Goal: Information Seeking & Learning: Learn about a topic

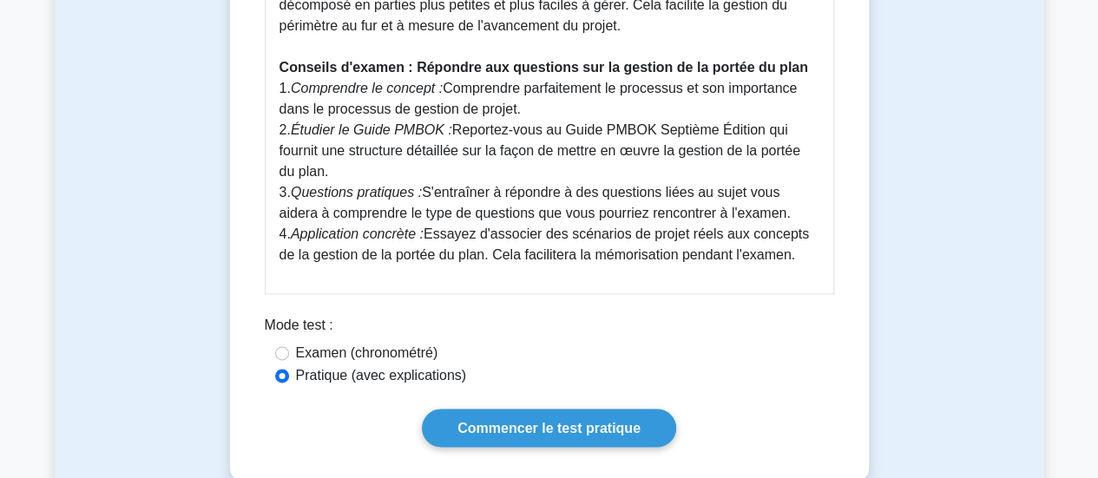
scroll to position [1022, 0]
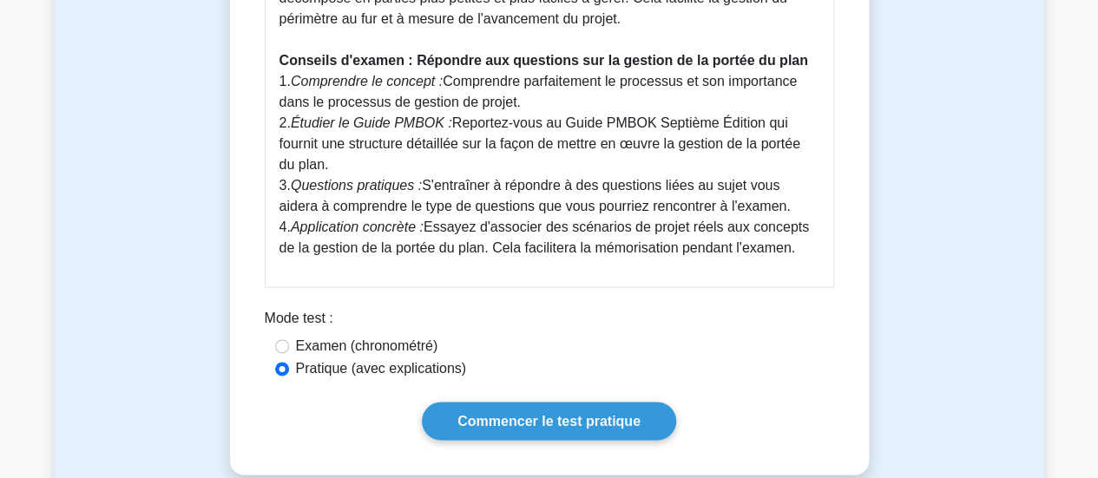
click at [633, 378] on div "Pratique (avec explications)" at bounding box center [549, 368] width 549 height 21
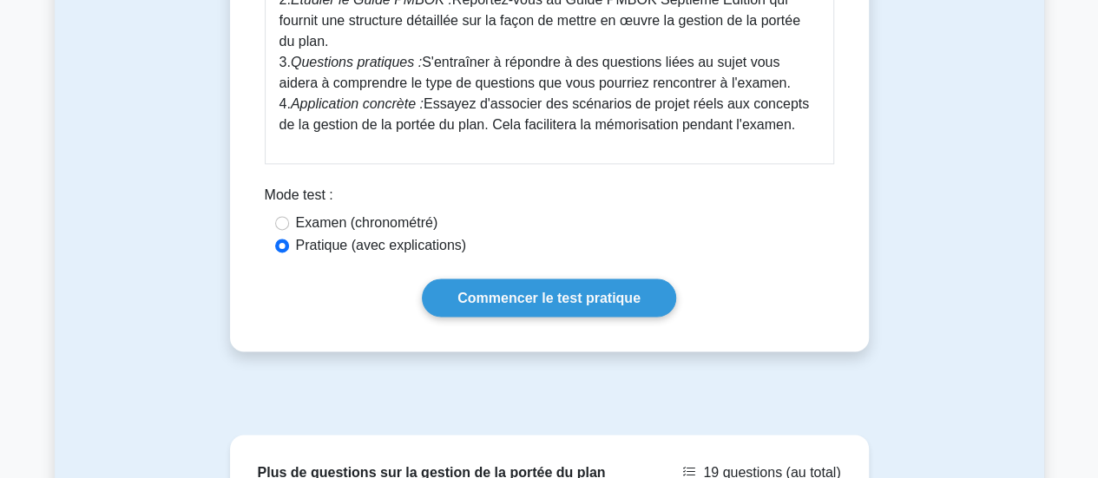
scroll to position [1147, 0]
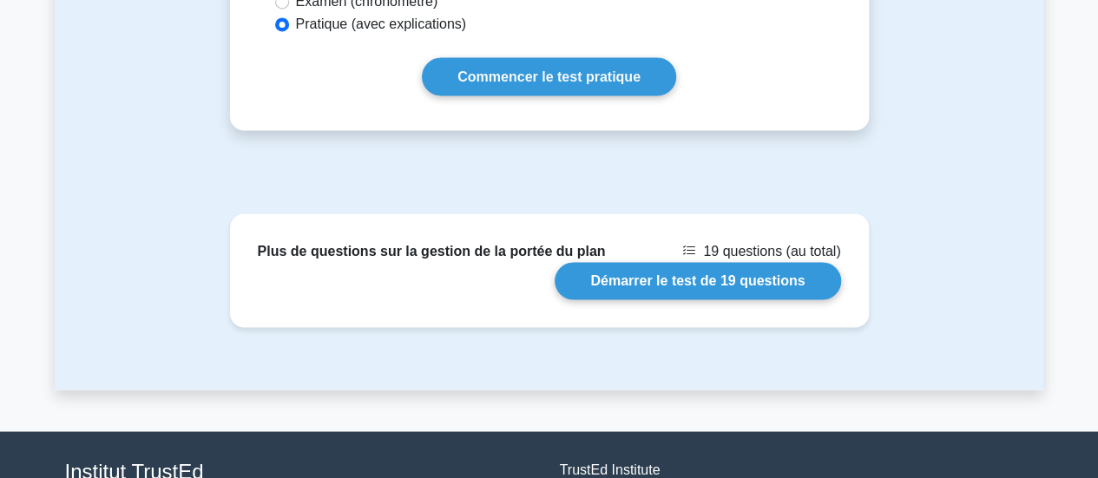
scroll to position [1374, 0]
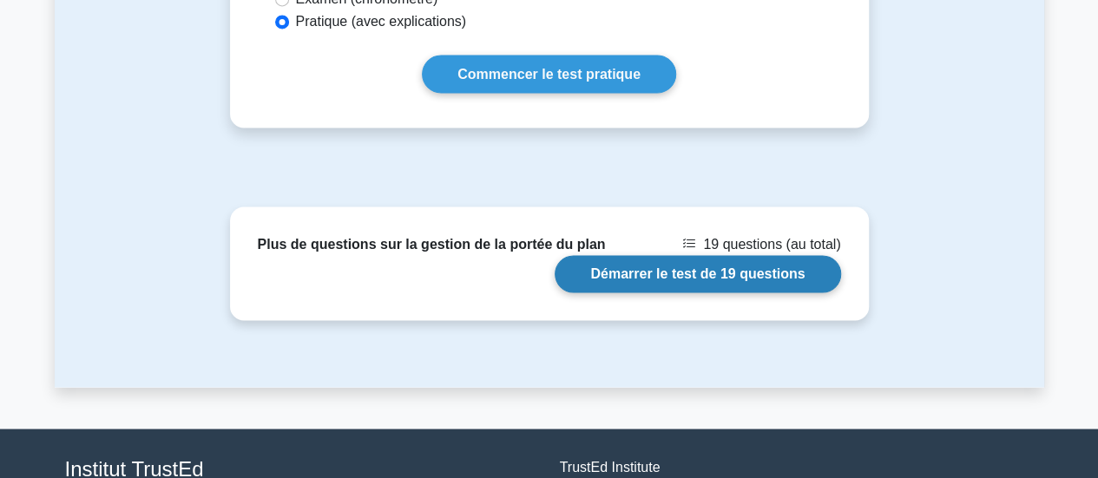
click at [624, 277] on link "Démarrer le test de 19 questions" at bounding box center [698, 273] width 286 height 37
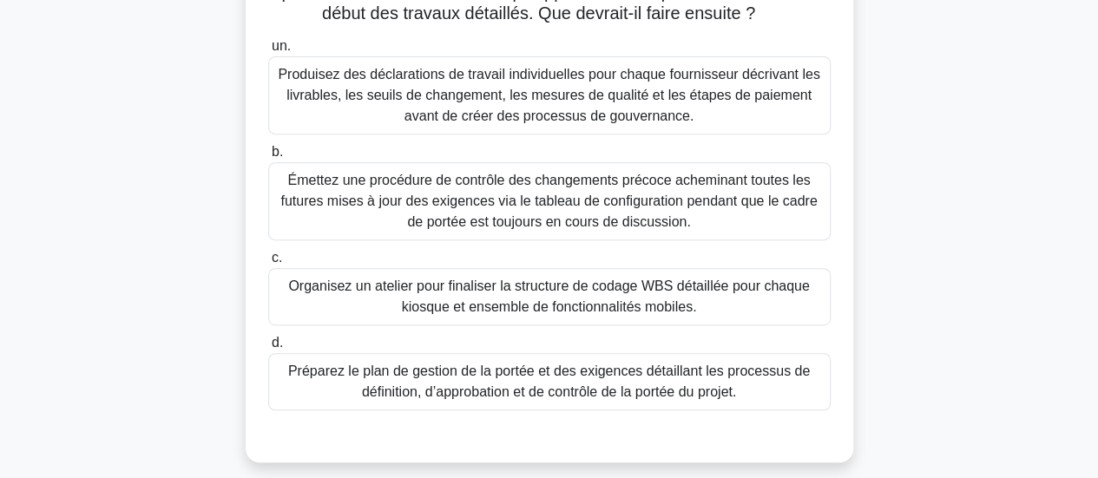
scroll to position [307, 0]
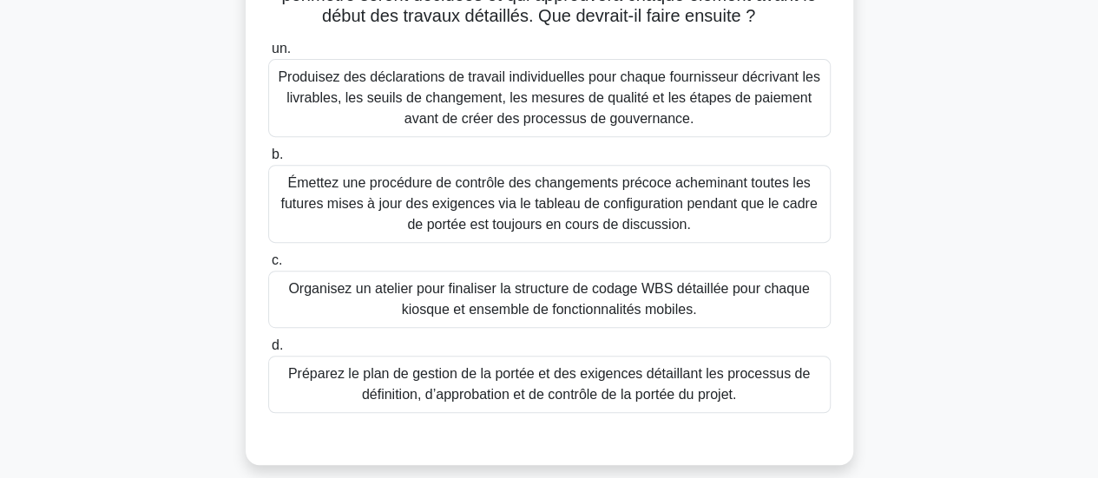
click at [521, 402] on font "Préparez le plan de gestion de la portée et des exigences détaillant les proces…" at bounding box center [549, 384] width 522 height 36
click at [268, 352] on input "d. Préparez le plan de gestion de la portée et des exigences détaillant les pro…" at bounding box center [268, 345] width 0 height 11
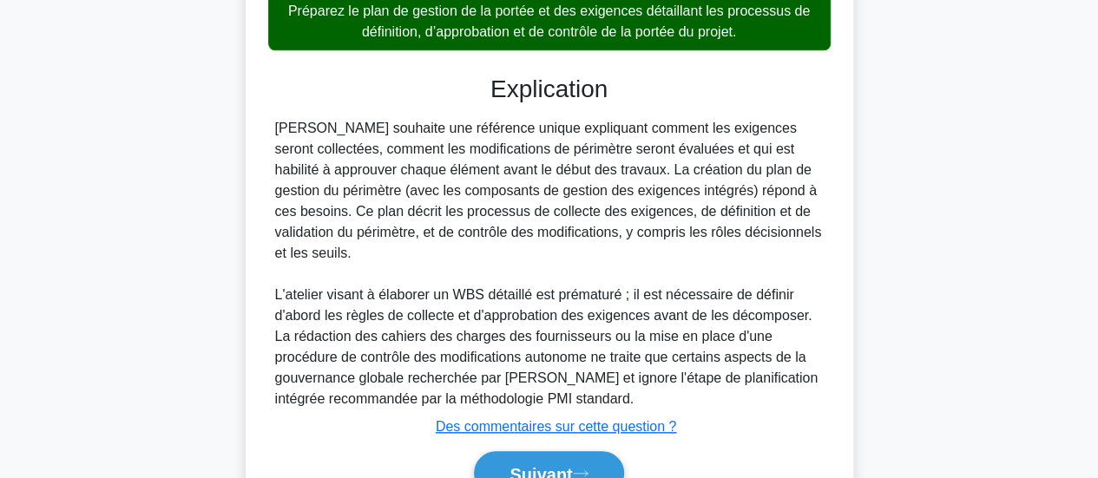
scroll to position [738, 0]
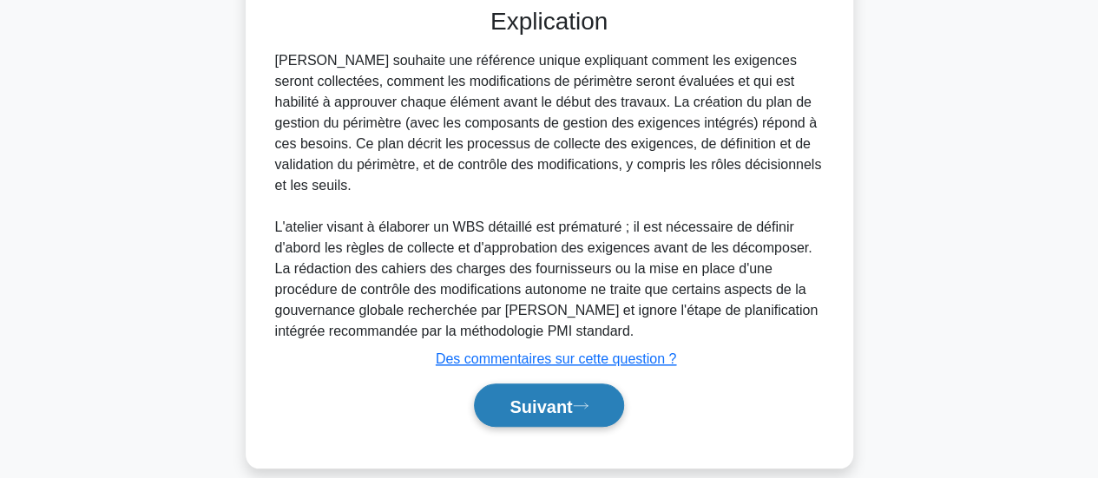
click at [555, 397] on font "Suivant" at bounding box center [540, 406] width 62 height 19
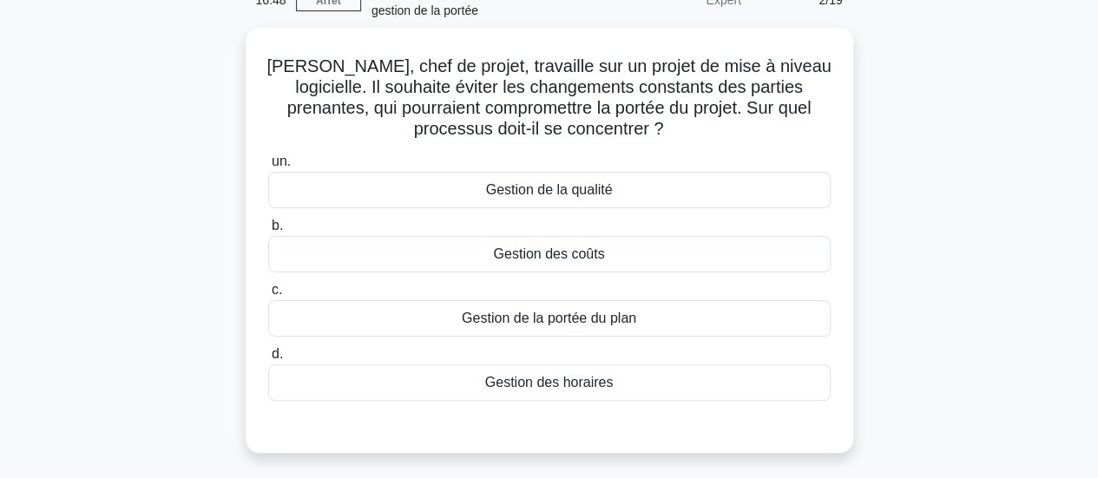
scroll to position [87, 0]
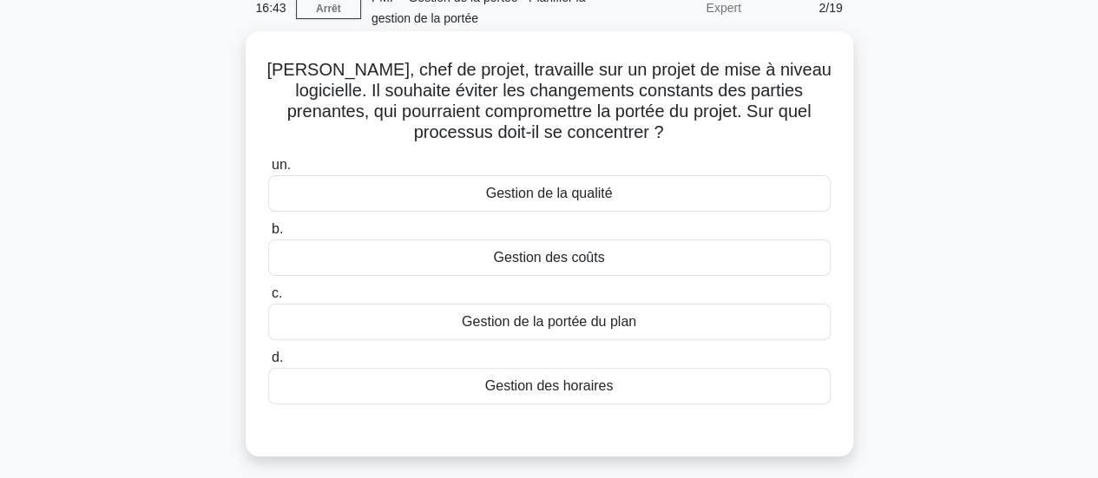
click at [613, 325] on font "Gestion de la portée du plan" at bounding box center [549, 321] width 174 height 15
click at [268, 299] on input "c. Gestion de la portée du plan" at bounding box center [268, 293] width 0 height 11
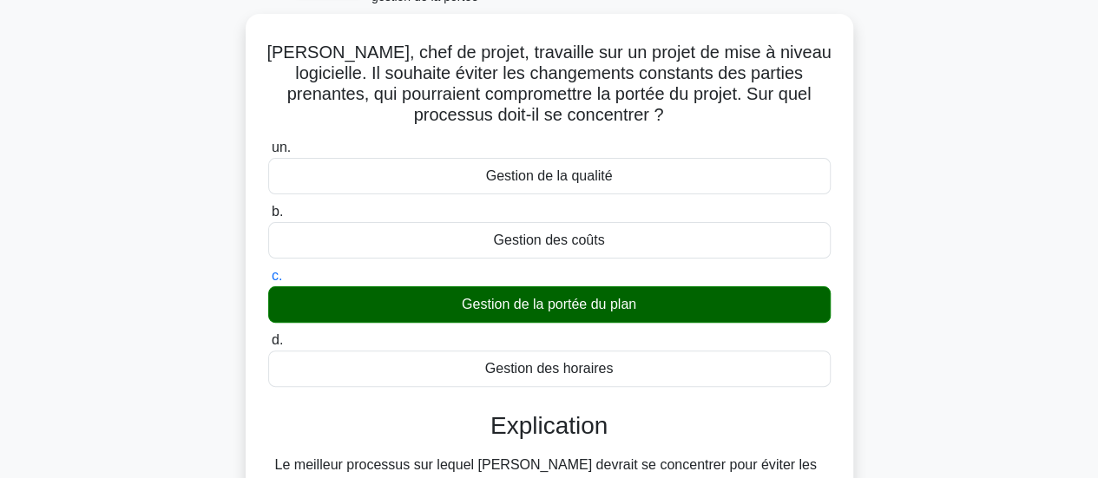
scroll to position [459, 0]
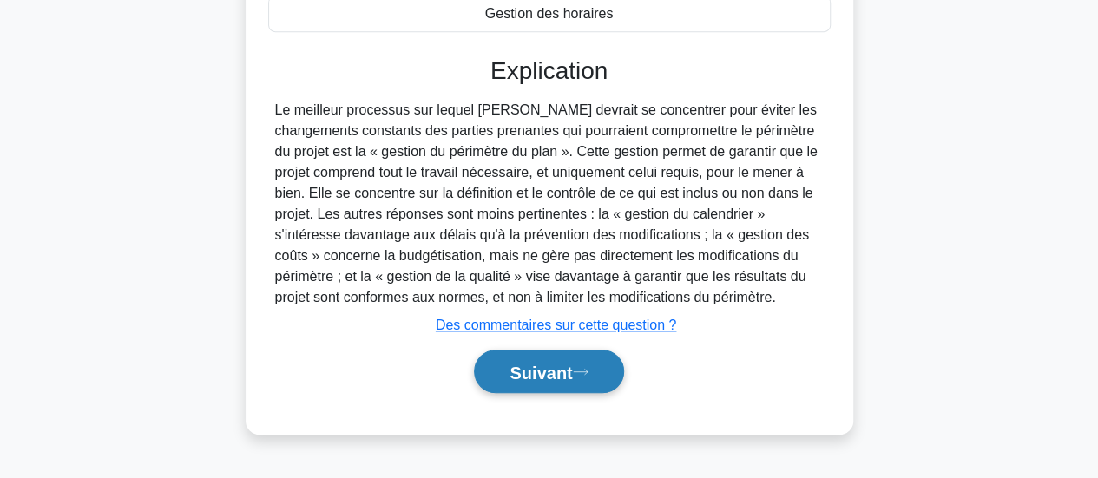
click at [557, 366] on font "Suivant" at bounding box center [540, 372] width 62 height 19
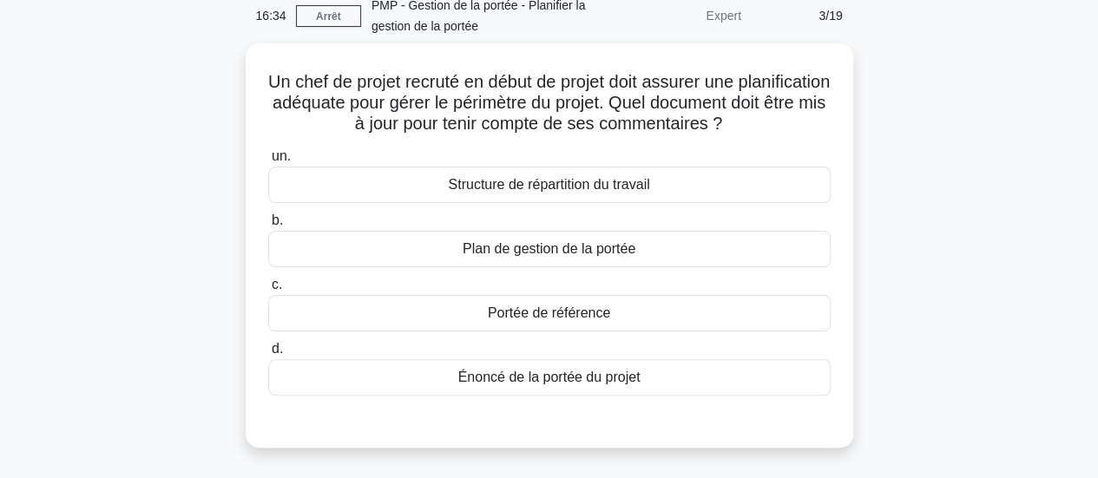
scroll to position [68, 0]
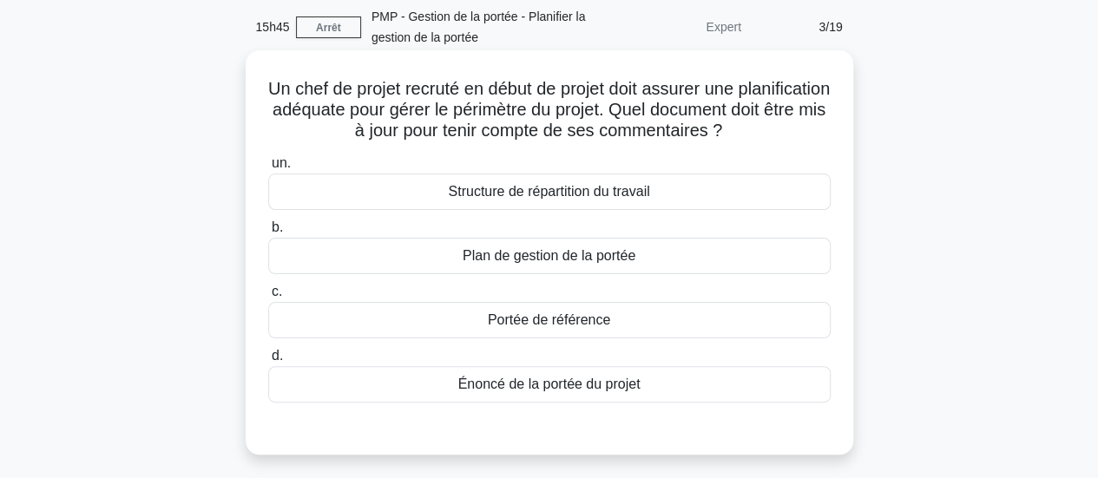
click at [572, 391] on font "Énoncé de la portée du projet" at bounding box center [549, 384] width 182 height 15
click at [268, 362] on input "d. Énoncé de la portée du projet" at bounding box center [268, 356] width 0 height 11
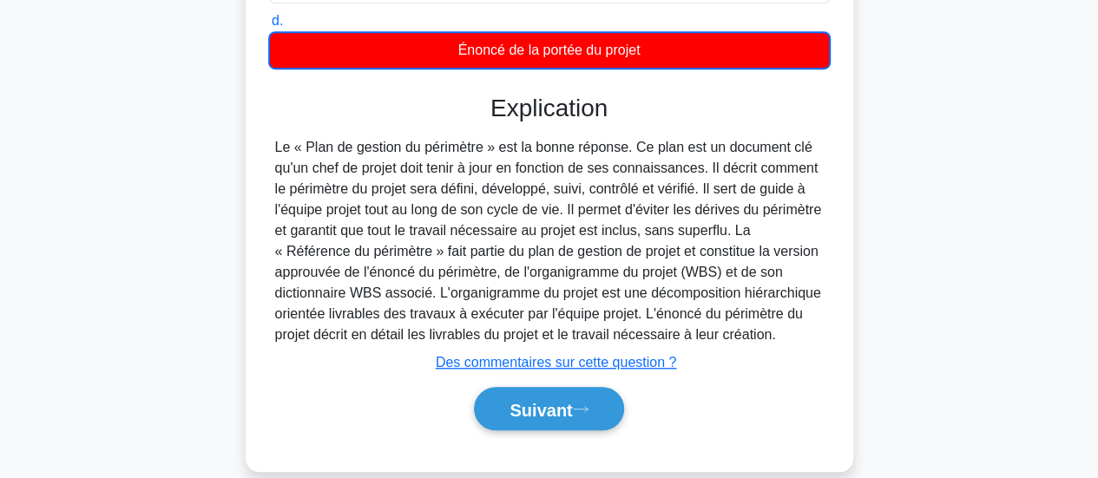
scroll to position [413, 0]
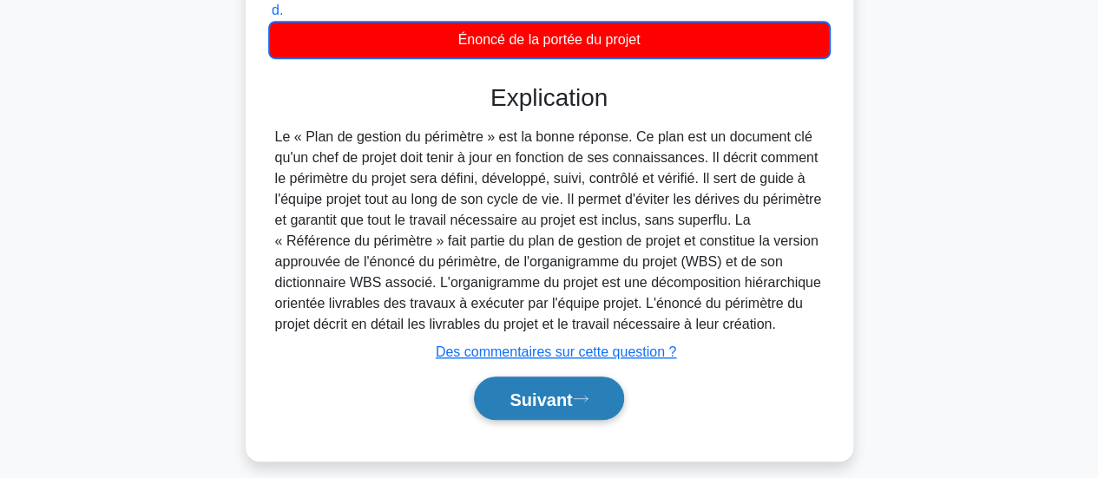
click at [568, 409] on font "Suivant" at bounding box center [540, 399] width 62 height 19
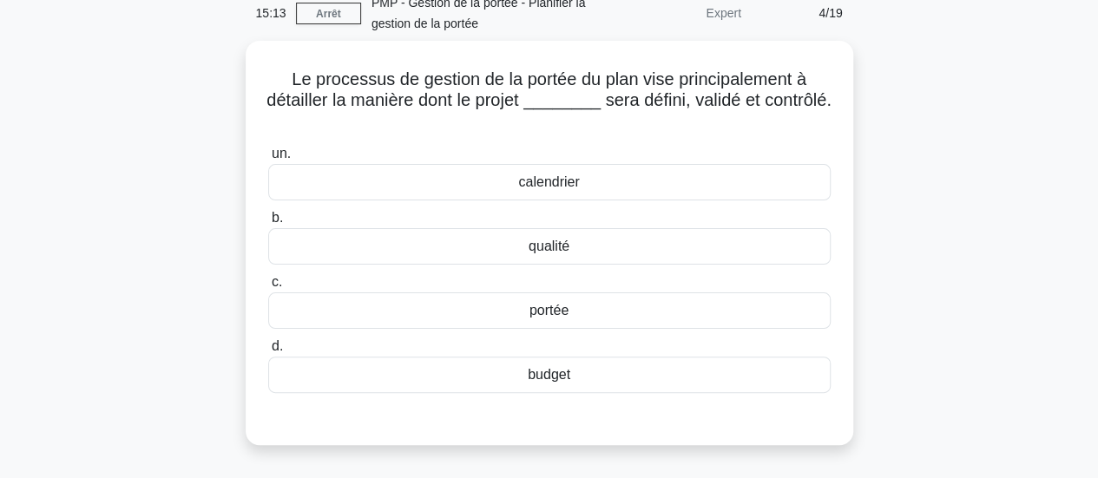
scroll to position [83, 0]
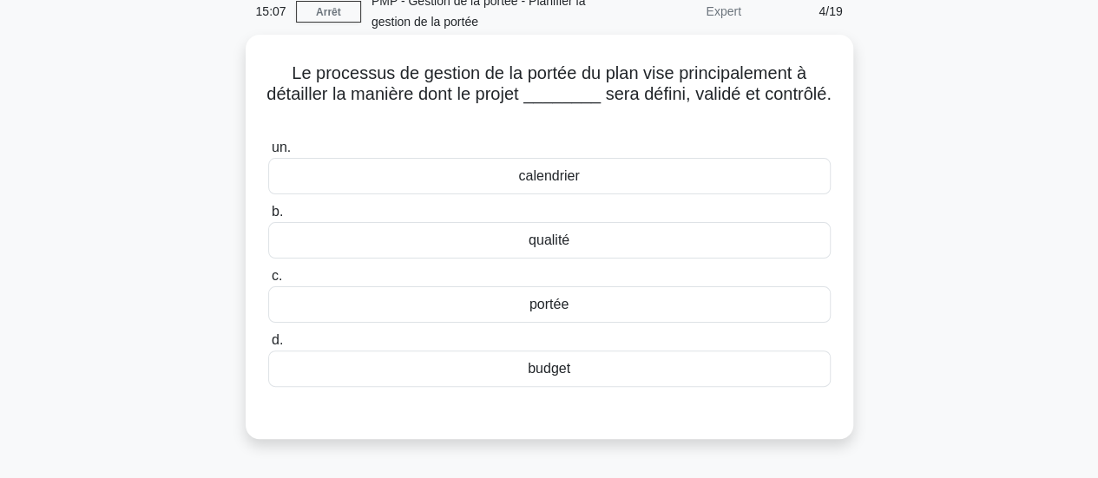
click at [552, 312] on font "portée" at bounding box center [548, 304] width 39 height 15
click at [268, 282] on input "c. portée" at bounding box center [268, 276] width 0 height 11
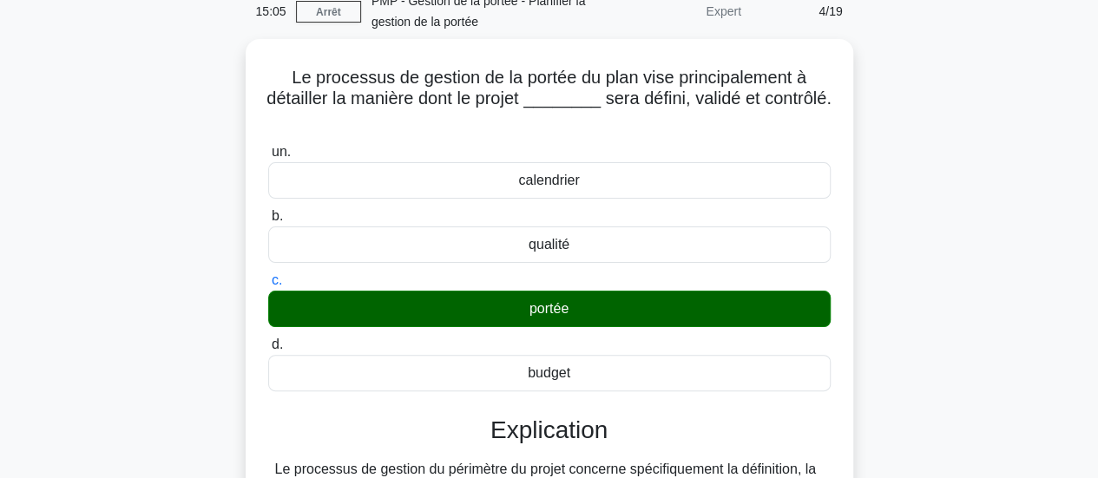
scroll to position [502, 0]
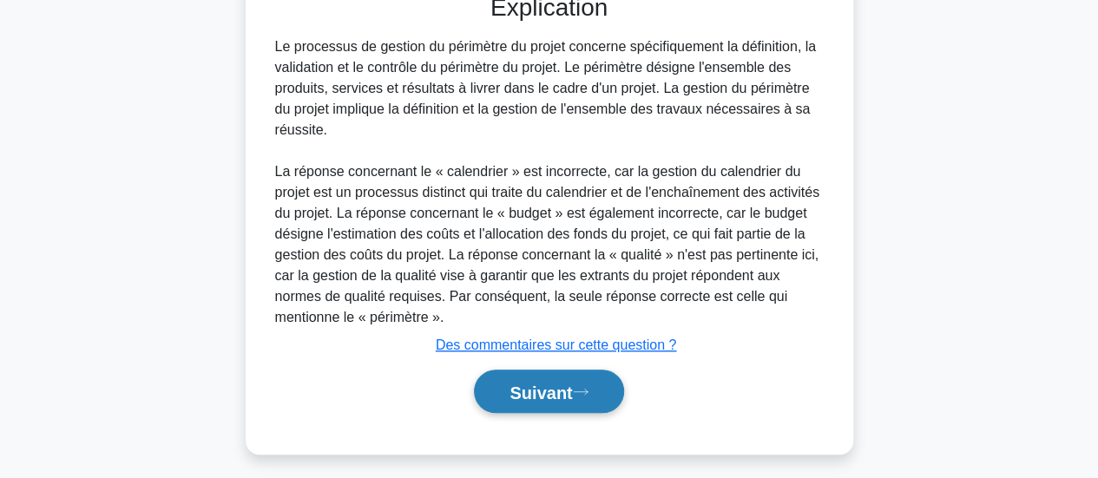
click at [538, 392] on font "Suivant" at bounding box center [540, 392] width 62 height 19
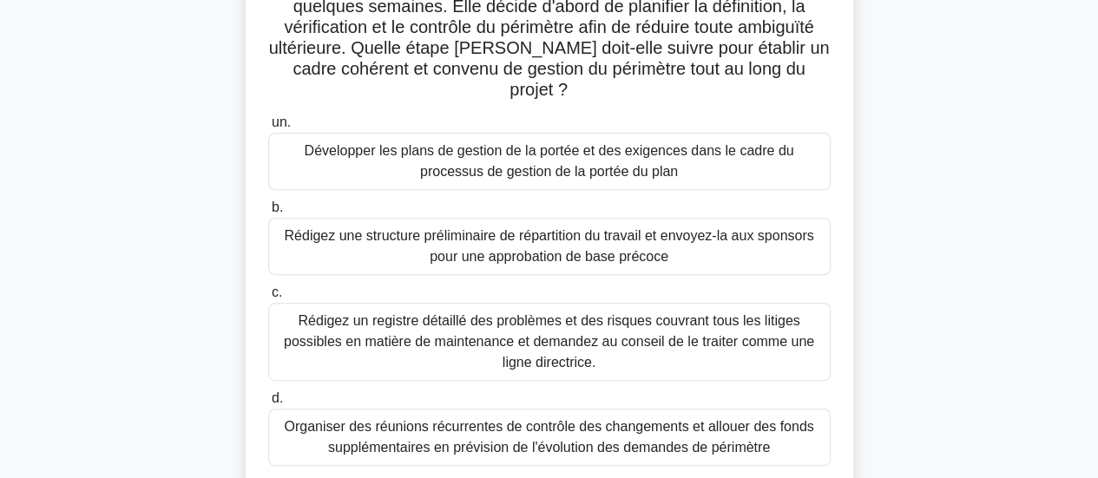
scroll to position [260, 0]
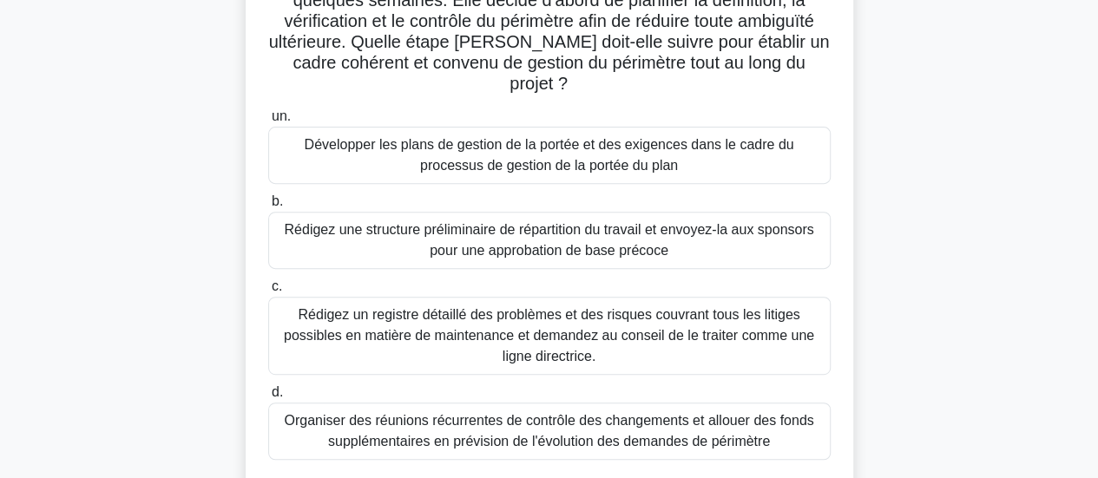
click at [519, 142] on font "Développer les plans de gestion de la portée et des exigences dans le cadre du …" at bounding box center [550, 155] width 490 height 36
click at [268, 122] on input "un. Développer les plans de gestion de la portée et des exigences dans le cadre…" at bounding box center [268, 116] width 0 height 11
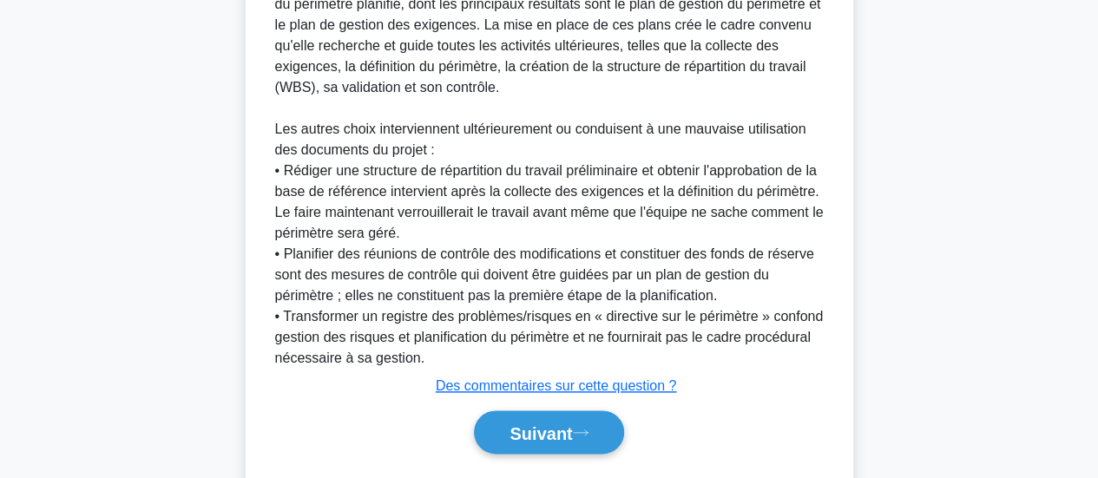
scroll to position [884, 0]
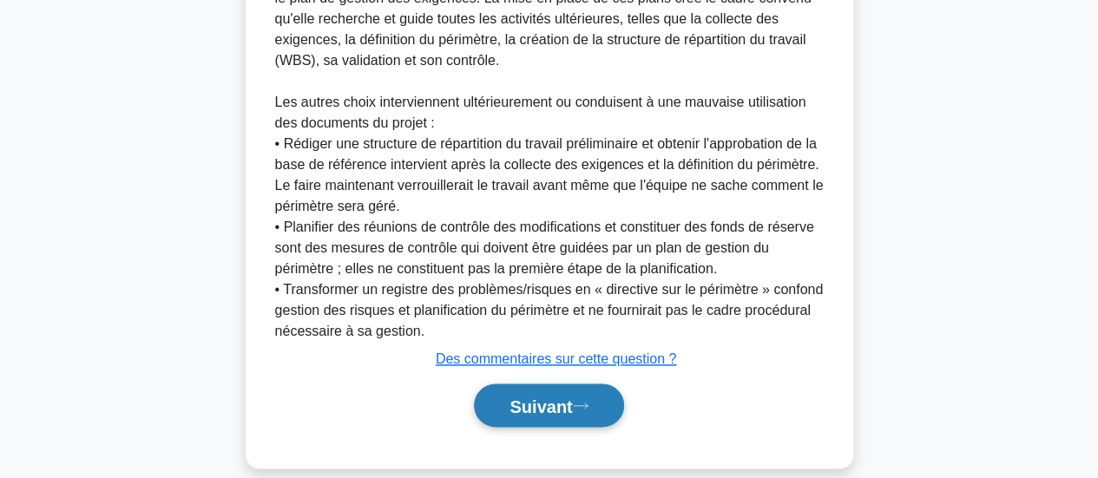
click at [533, 397] on font "Suivant" at bounding box center [540, 406] width 62 height 19
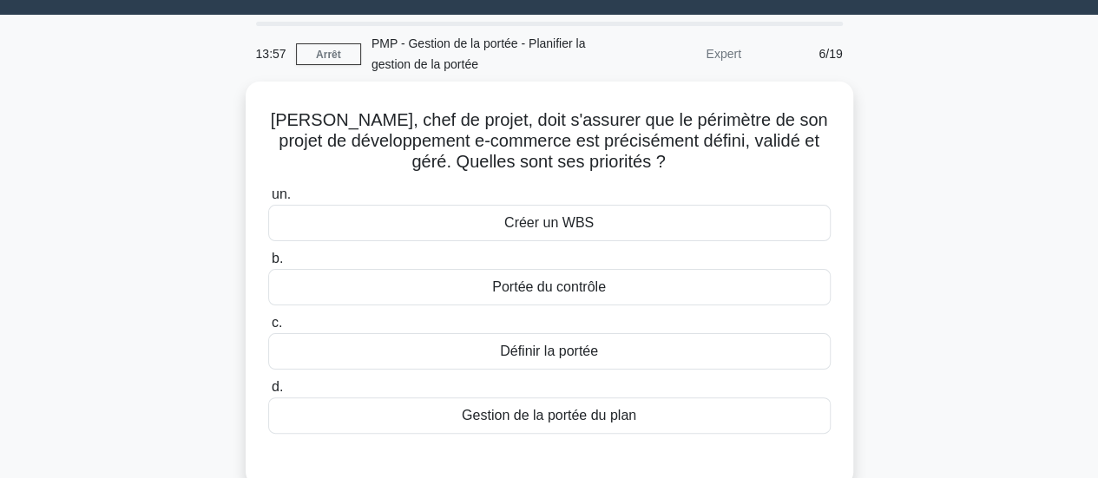
scroll to position [0, 0]
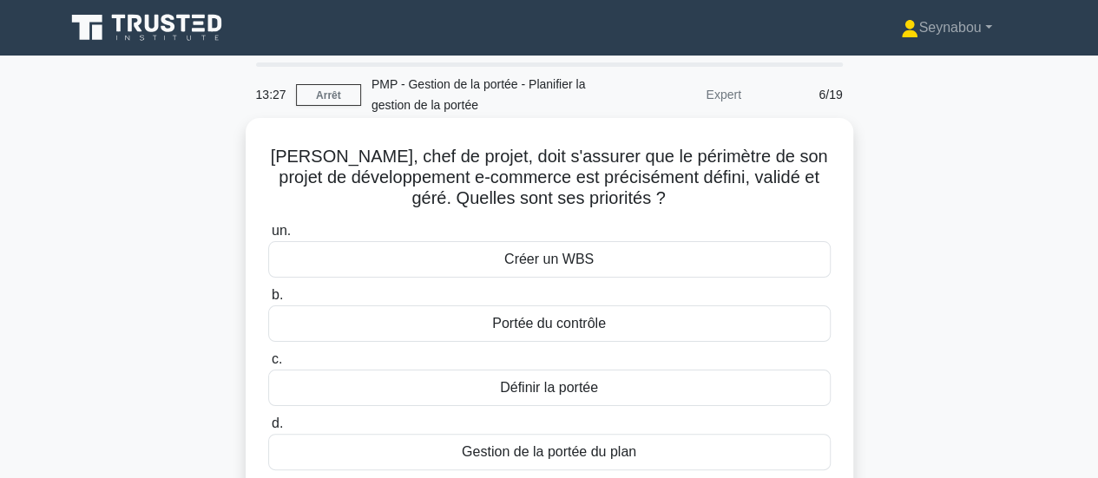
click at [569, 261] on font "Créer un WBS" at bounding box center [548, 259] width 89 height 15
click at [268, 237] on input "un. Créer un WBS" at bounding box center [268, 231] width 0 height 11
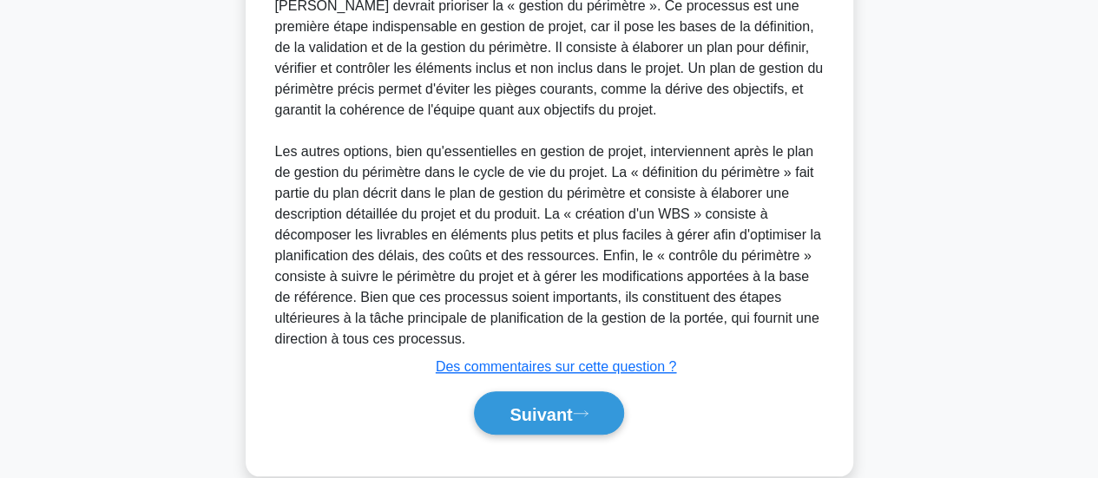
scroll to position [594, 0]
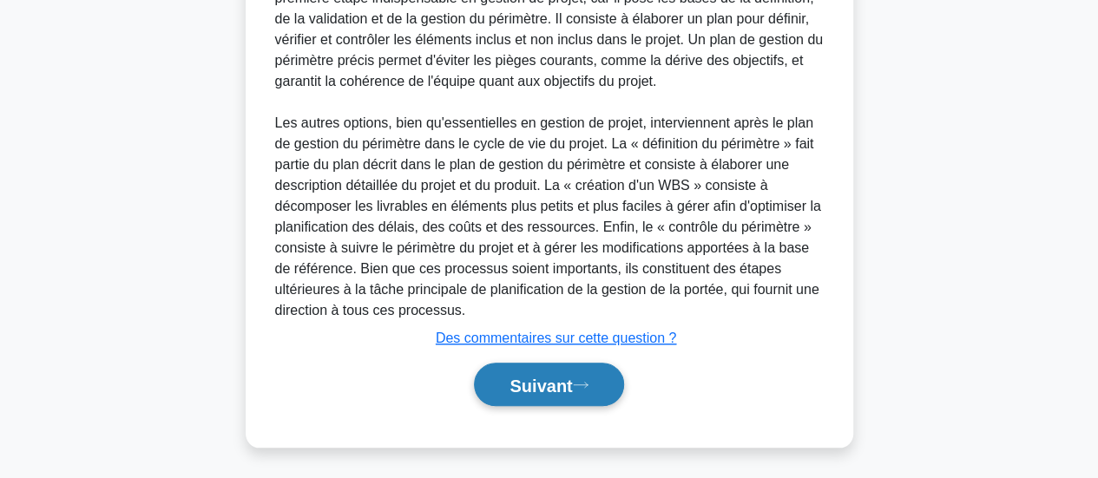
click at [544, 378] on font "Suivant" at bounding box center [540, 385] width 62 height 19
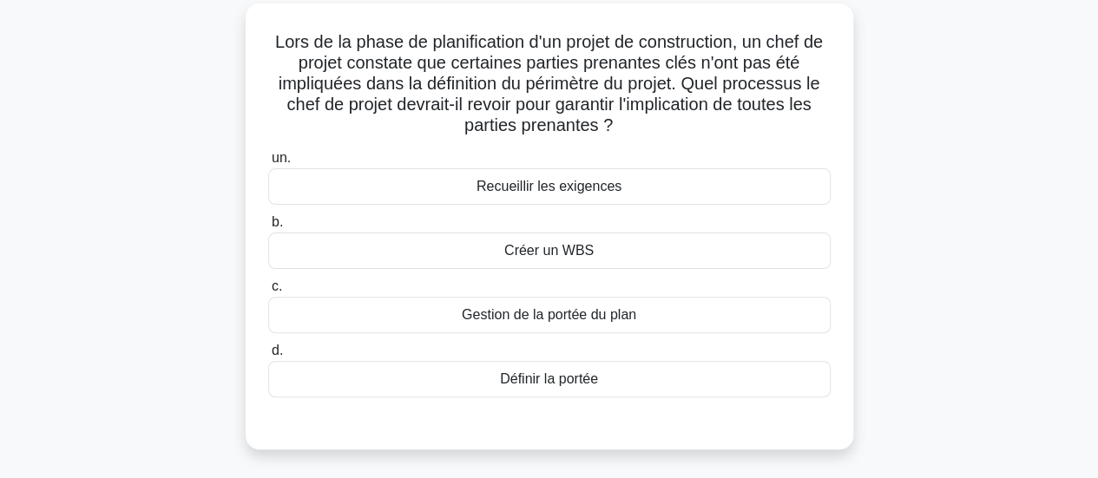
scroll to position [120, 0]
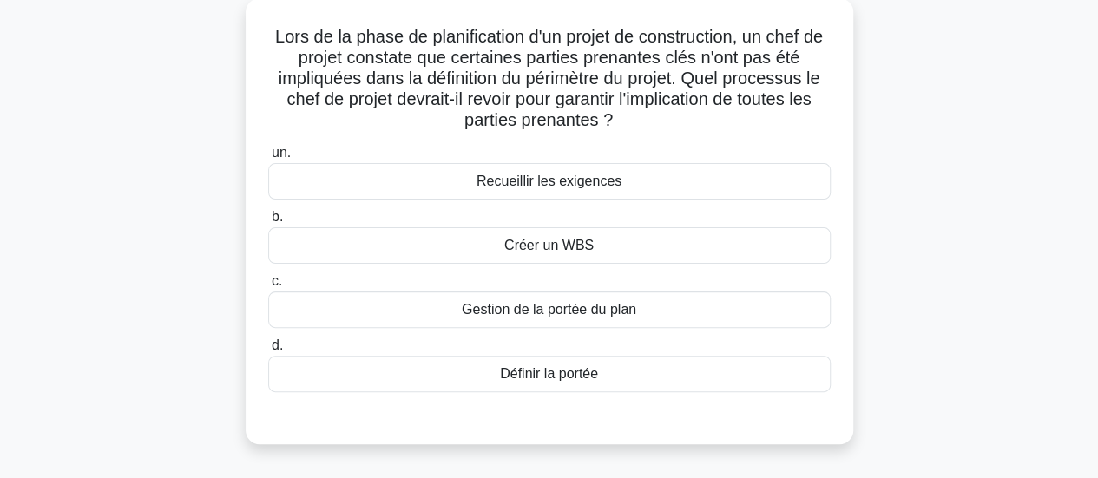
click at [585, 188] on font "Recueillir les exigences" at bounding box center [548, 181] width 145 height 15
click at [268, 159] on input "un. Recueillir les exigences" at bounding box center [268, 153] width 0 height 11
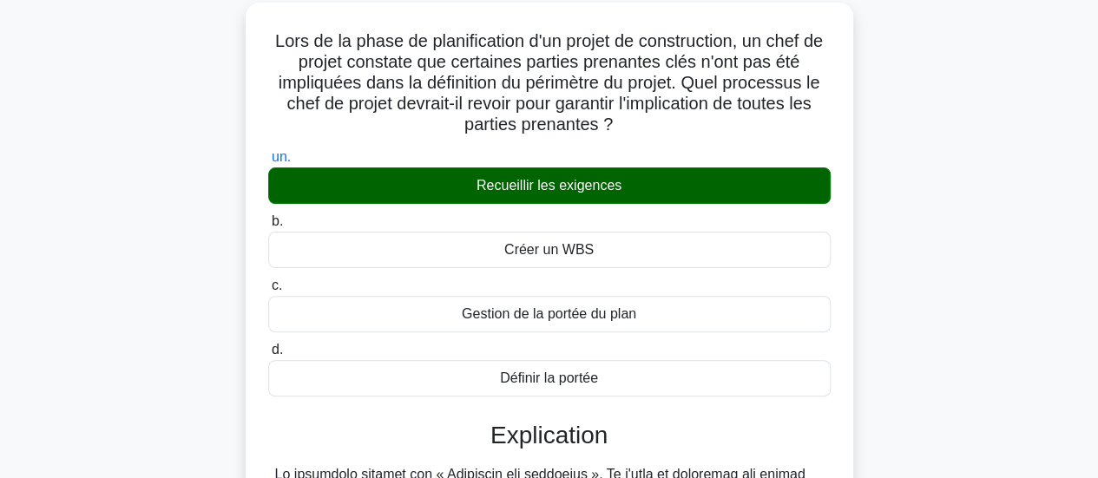
scroll to position [488, 0]
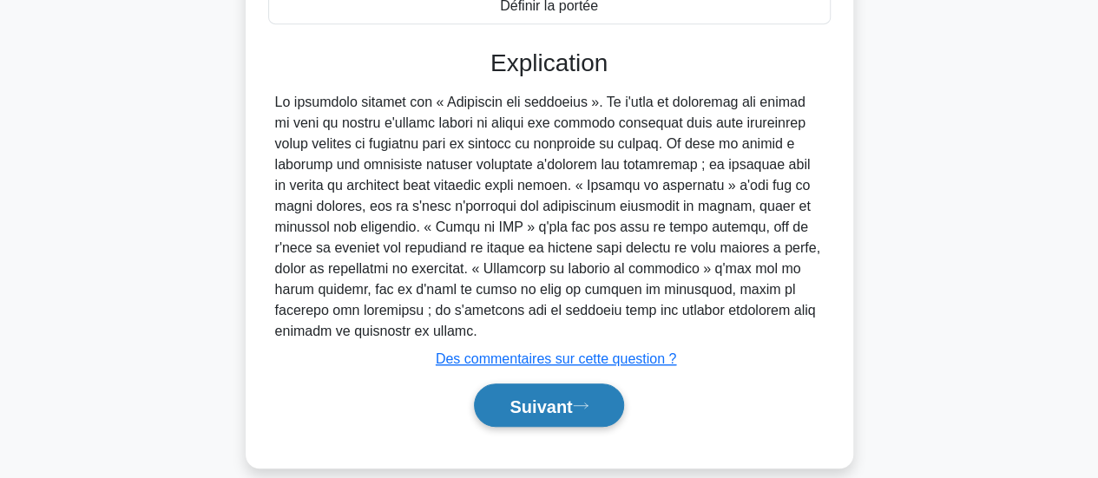
click at [531, 397] on button "Suivant" at bounding box center [548, 406] width 149 height 44
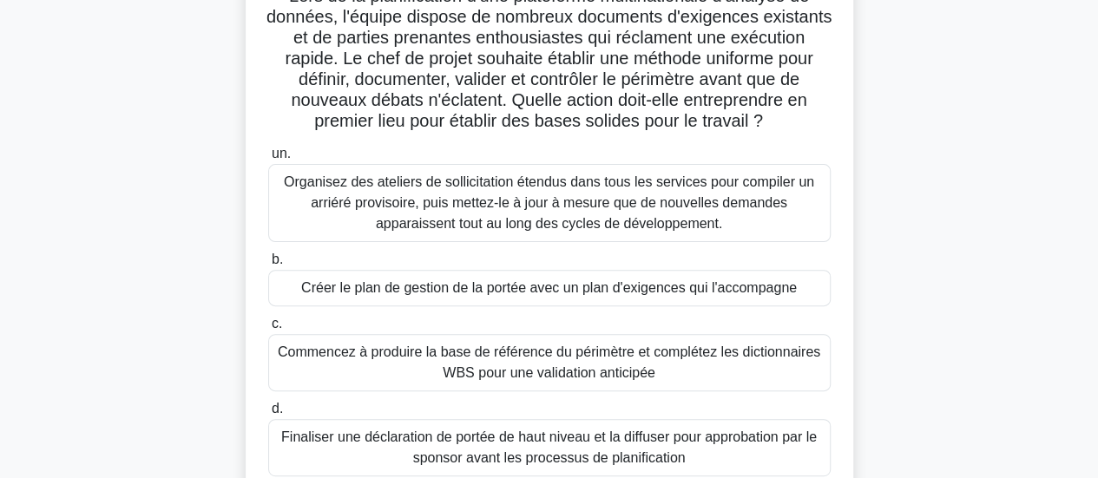
scroll to position [174, 0]
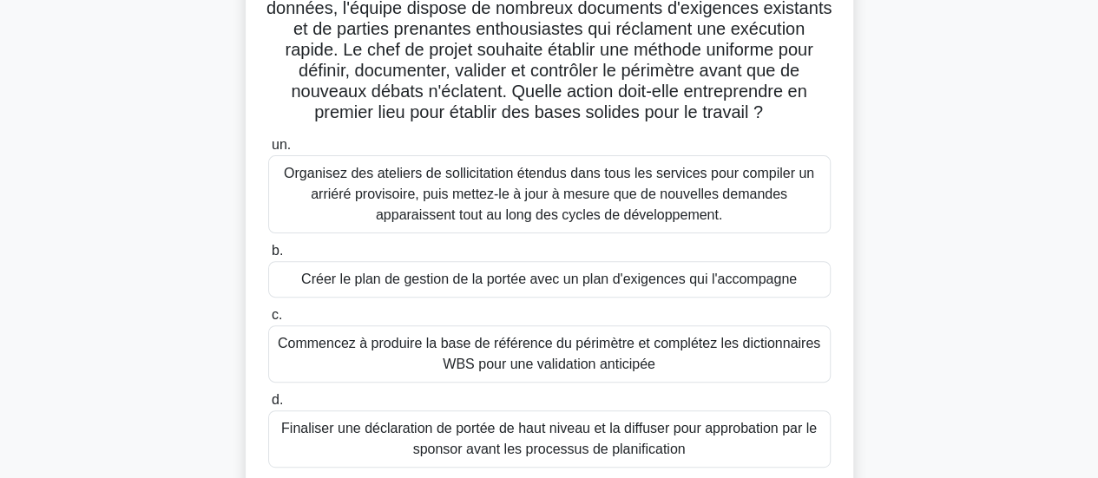
click at [1022, 207] on div "Lors de la planification d'une plateforme multinationale d'analyse de données, …" at bounding box center [549, 245] width 989 height 592
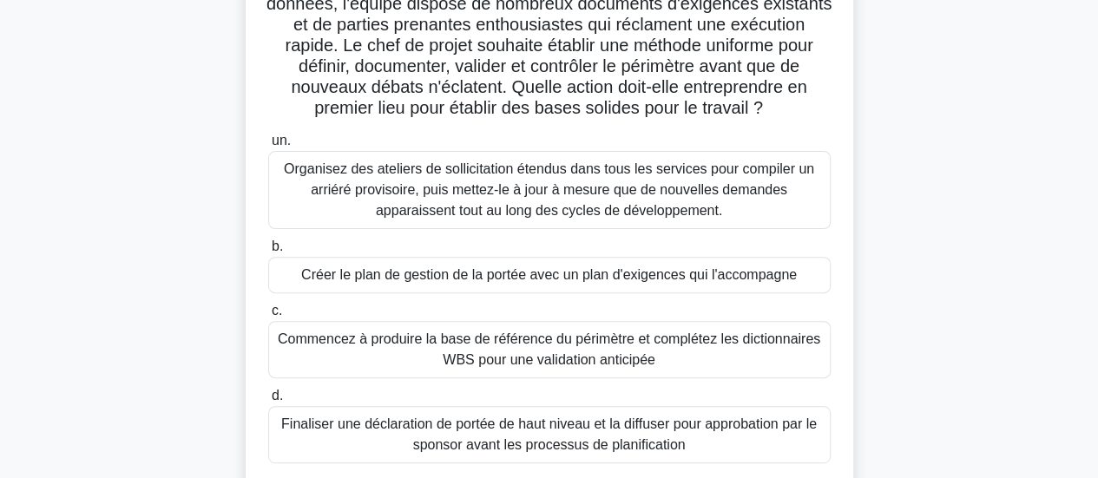
click at [582, 282] on font "Créer le plan de gestion de la portée avec un plan d'exigences qui l'accompagne" at bounding box center [549, 274] width 496 height 15
click at [268, 253] on input "b. Créer le plan de gestion de la portée avec un plan d'exigences qui l'accompa…" at bounding box center [268, 246] width 0 height 11
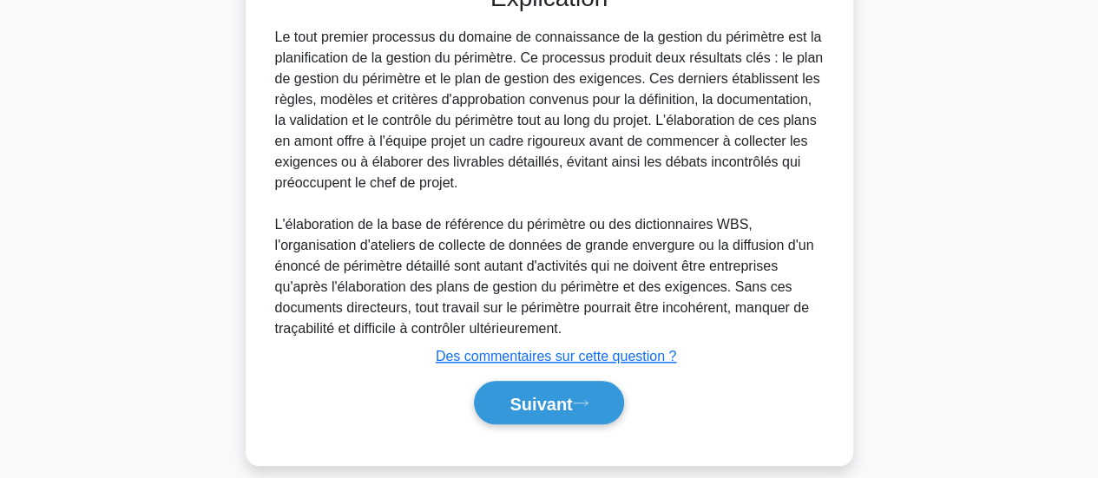
scroll to position [717, 0]
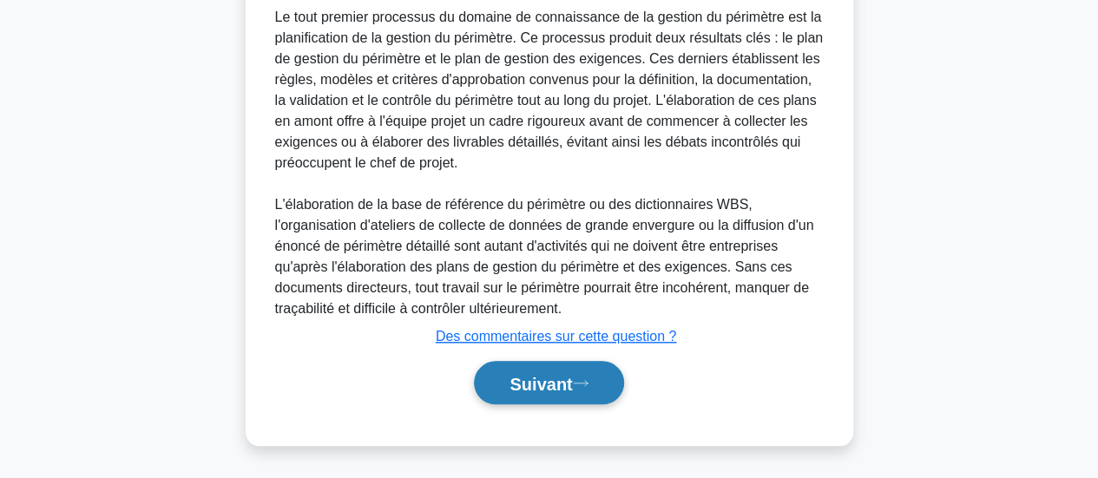
click at [529, 386] on font "Suivant" at bounding box center [540, 383] width 62 height 19
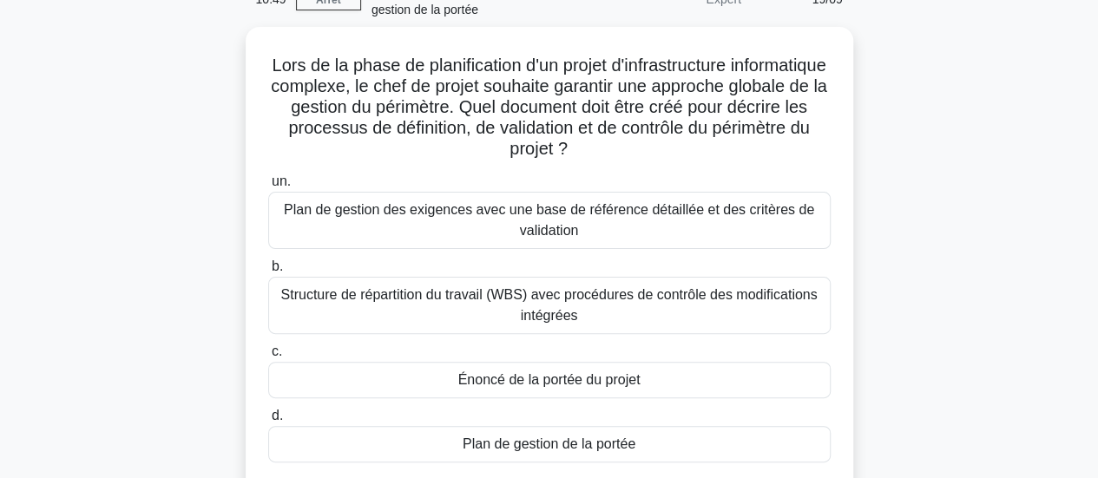
scroll to position [98, 0]
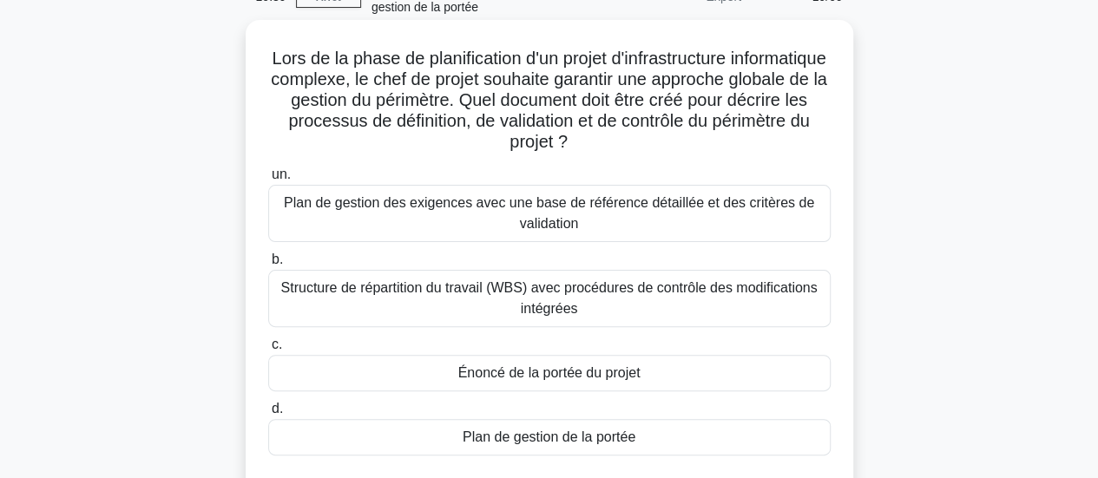
click at [660, 211] on font "Plan de gestion des exigences avec une base de référence détaillée et des critè…" at bounding box center [549, 213] width 530 height 36
click at [268, 181] on input "un. Plan de gestion des exigences avec une base de référence détaillée et des c…" at bounding box center [268, 174] width 0 height 11
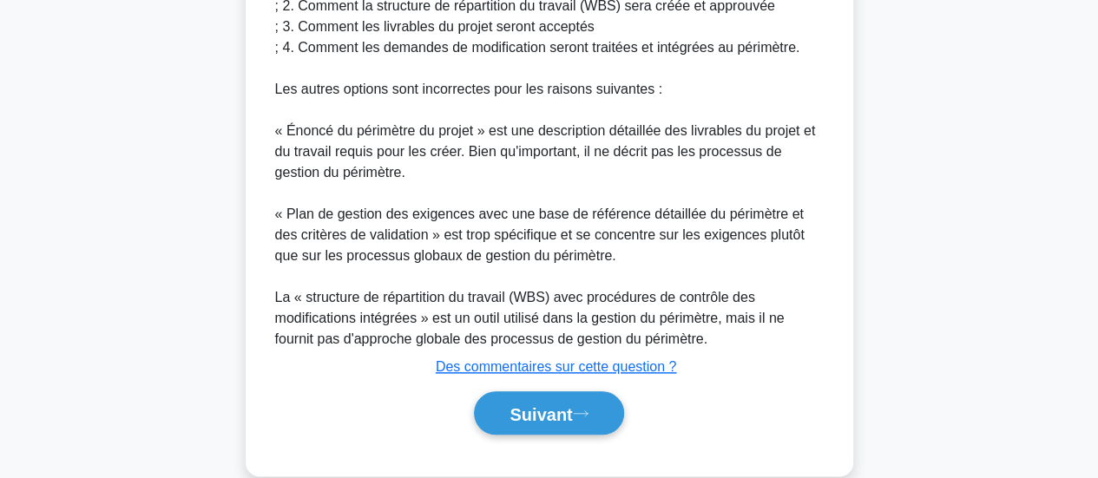
scroll to position [823, 0]
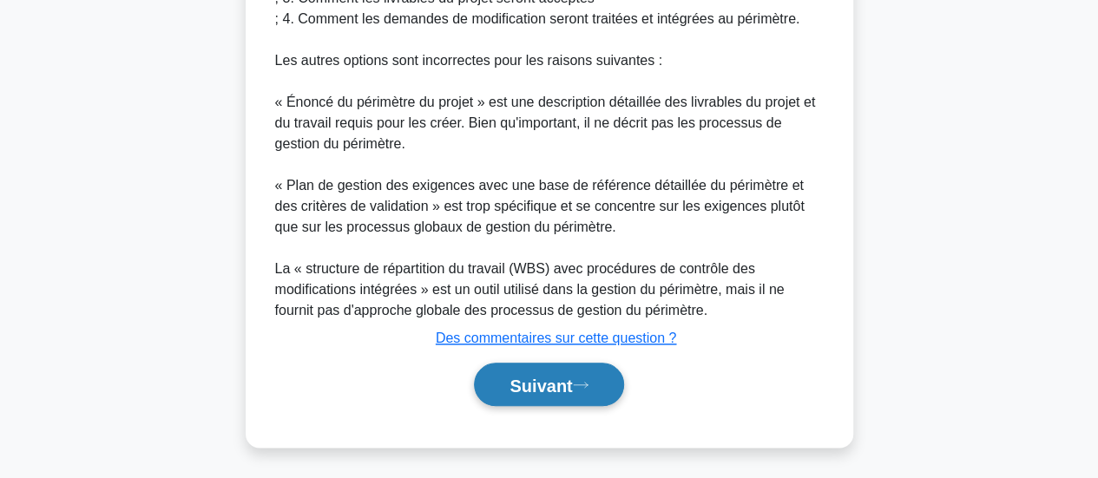
click at [539, 378] on font "Suivant" at bounding box center [540, 385] width 62 height 19
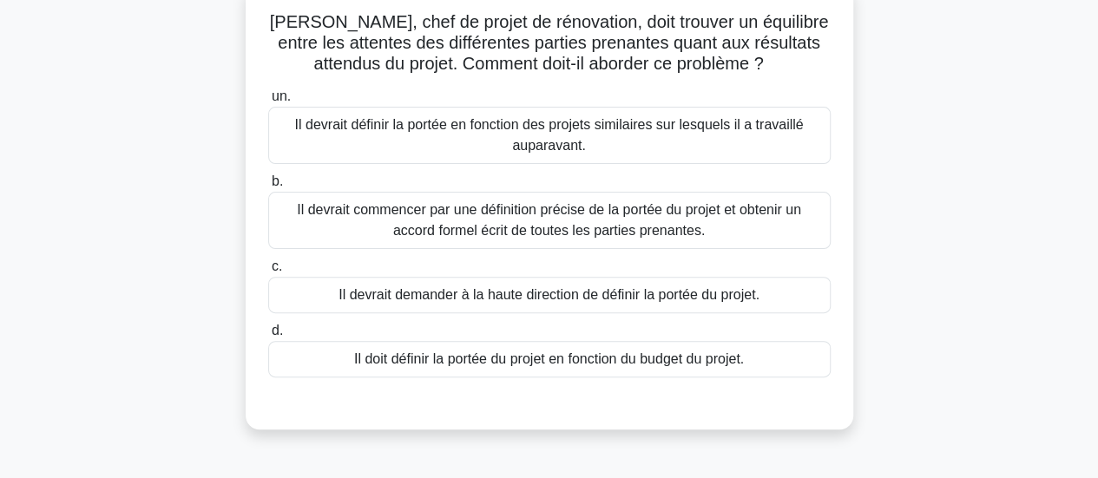
scroll to position [144, 0]
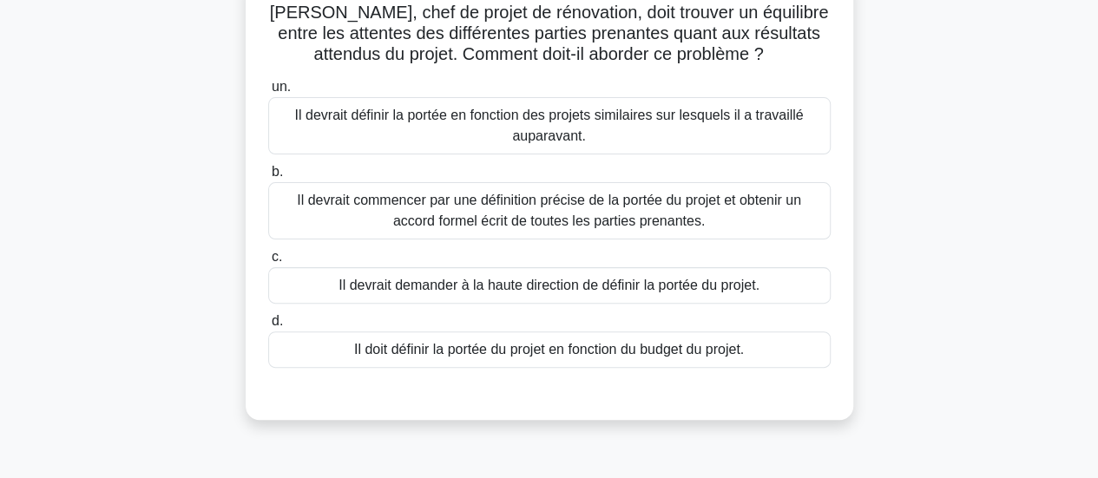
click at [628, 228] on font "Il devrait commencer par une définition précise de la portée du projet et obten…" at bounding box center [549, 211] width 504 height 36
click at [268, 178] on input "b. Il devrait commencer par une définition précise de la portée du projet et ob…" at bounding box center [268, 172] width 0 height 11
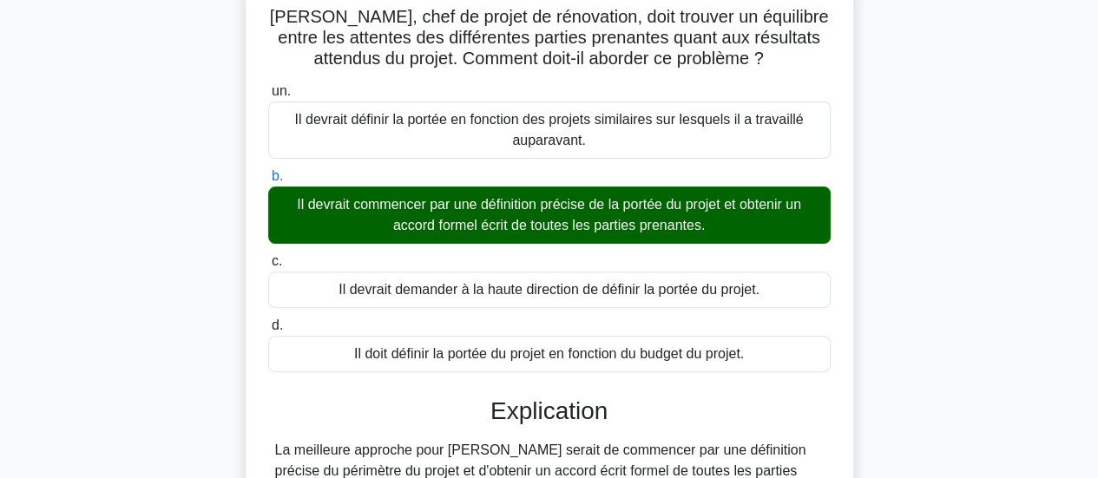
scroll to position [488, 0]
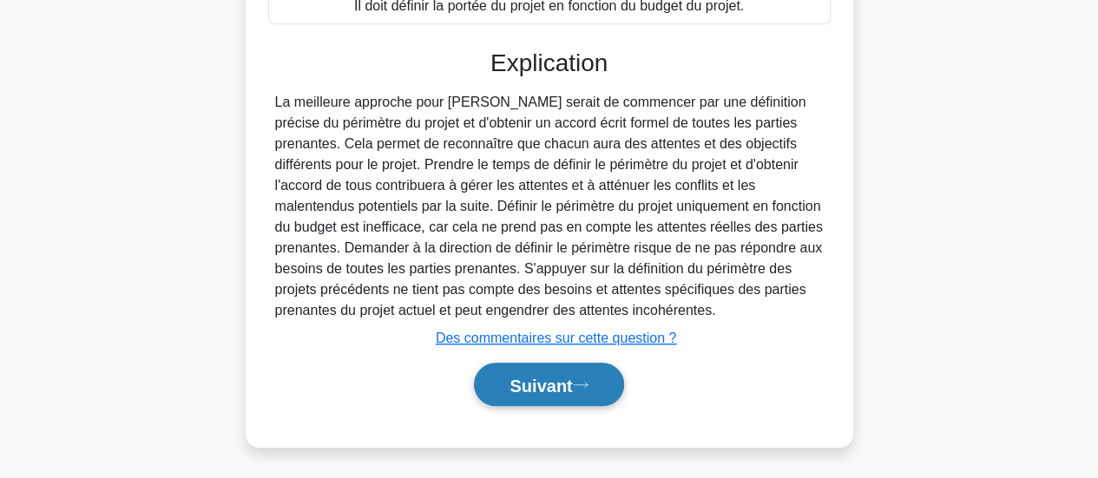
click at [525, 384] on font "Suivant" at bounding box center [540, 385] width 62 height 19
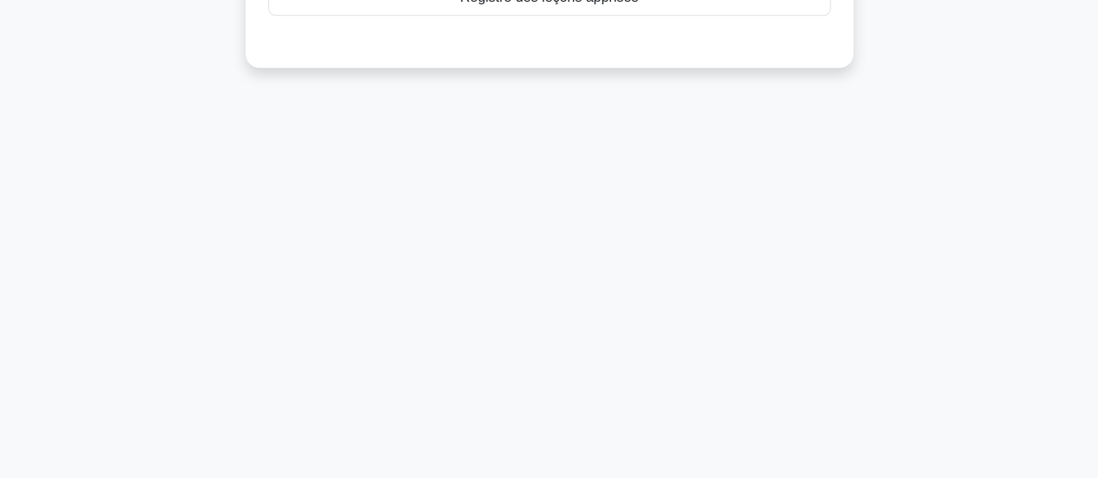
scroll to position [41, 0]
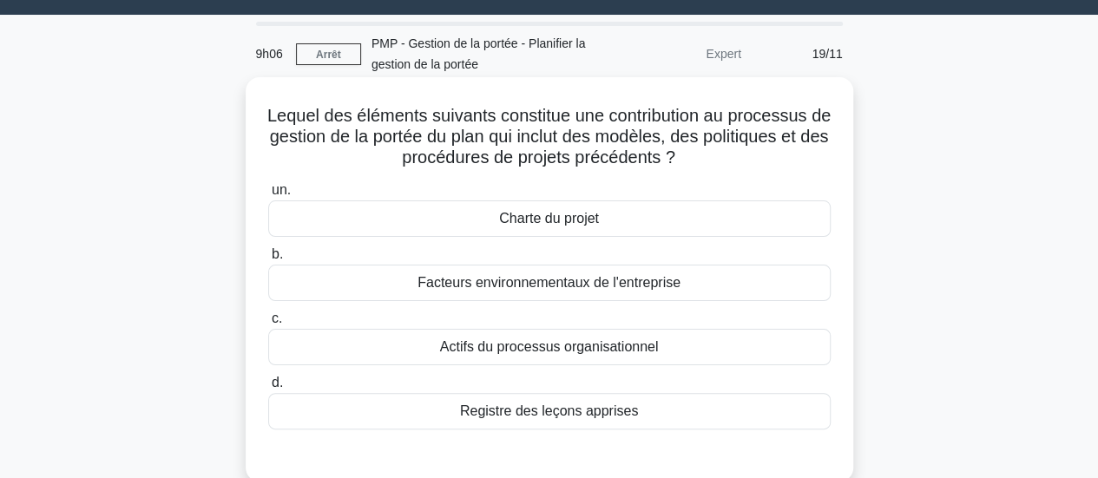
click at [572, 417] on font "Registre des leçons apprises" at bounding box center [549, 411] width 178 height 15
click at [268, 389] on input "d. Registre des leçons apprises" at bounding box center [268, 383] width 0 height 11
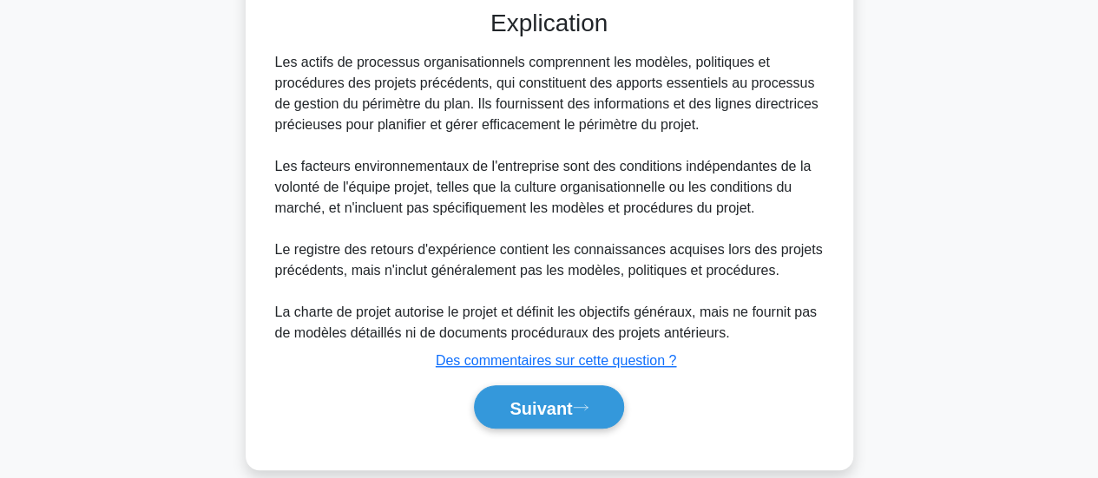
scroll to position [498, 0]
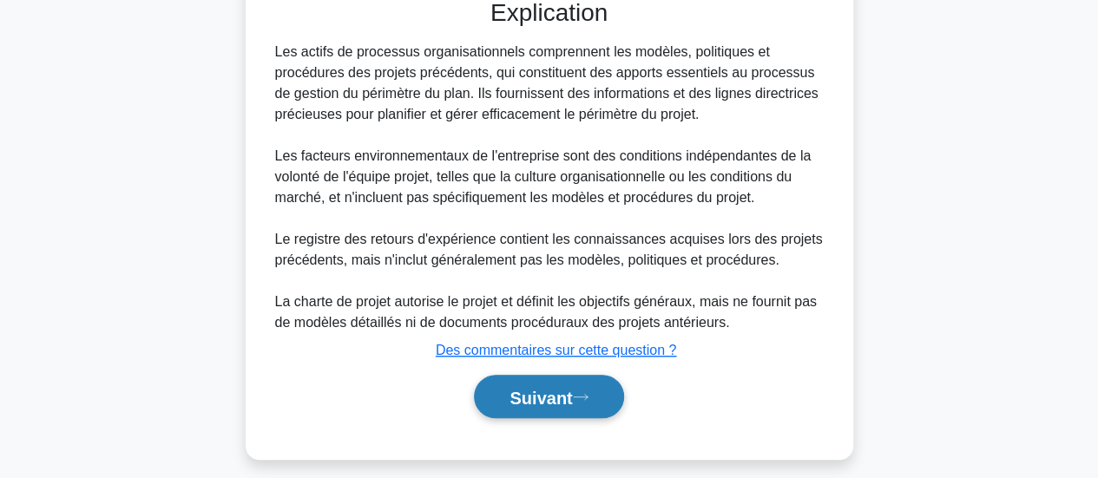
click at [561, 400] on font "Suivant" at bounding box center [540, 397] width 62 height 19
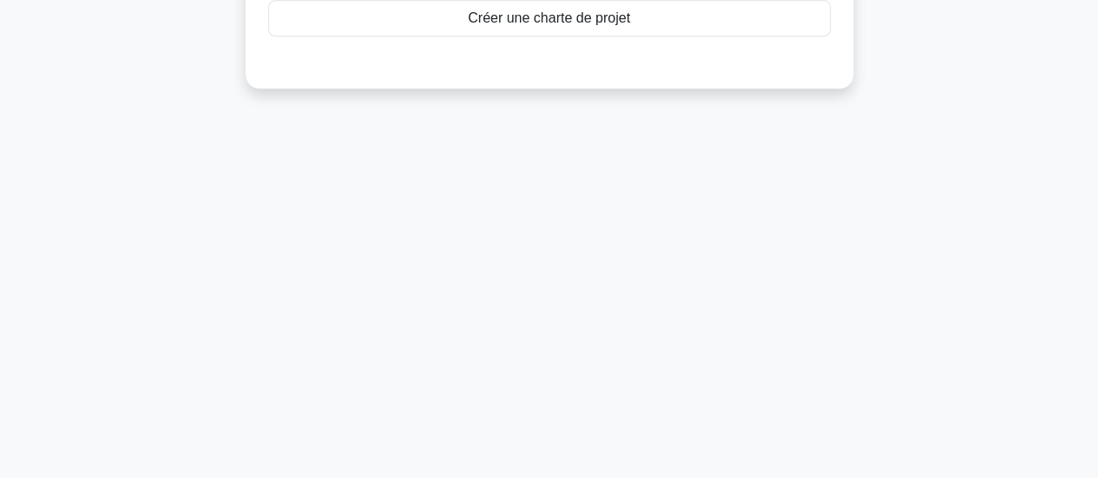
scroll to position [41, 0]
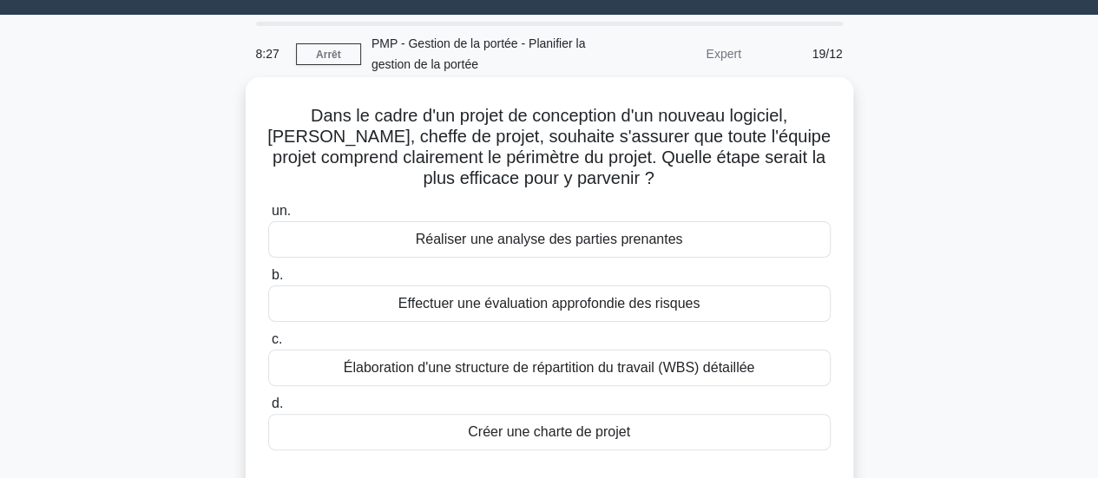
click at [590, 370] on font "Élaboration d'une structure de répartition du travail (WBS) détaillée" at bounding box center [549, 367] width 411 height 15
click at [268, 345] on input "c. Élaboration d'une structure de répartition du travail (WBS) détaillée" at bounding box center [268, 339] width 0 height 11
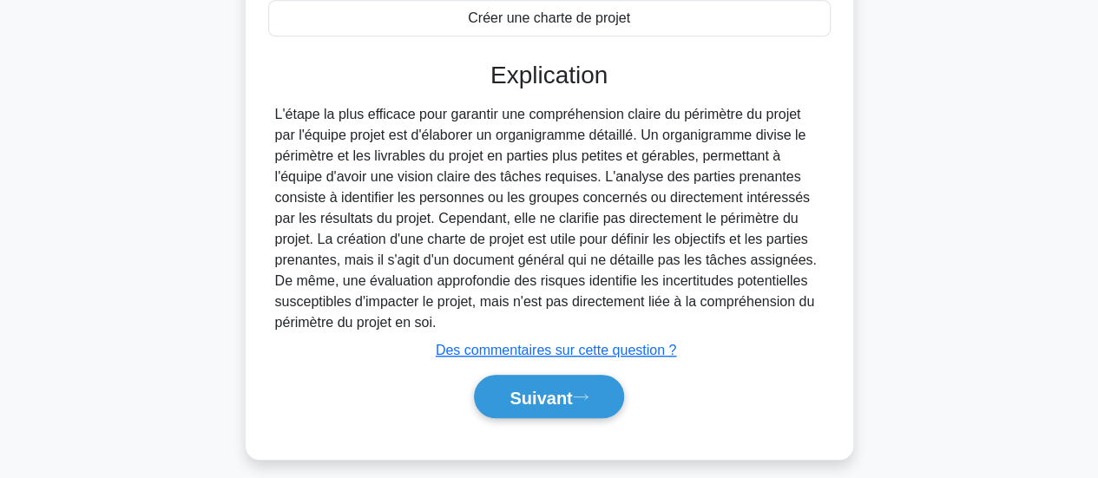
scroll to position [467, 0]
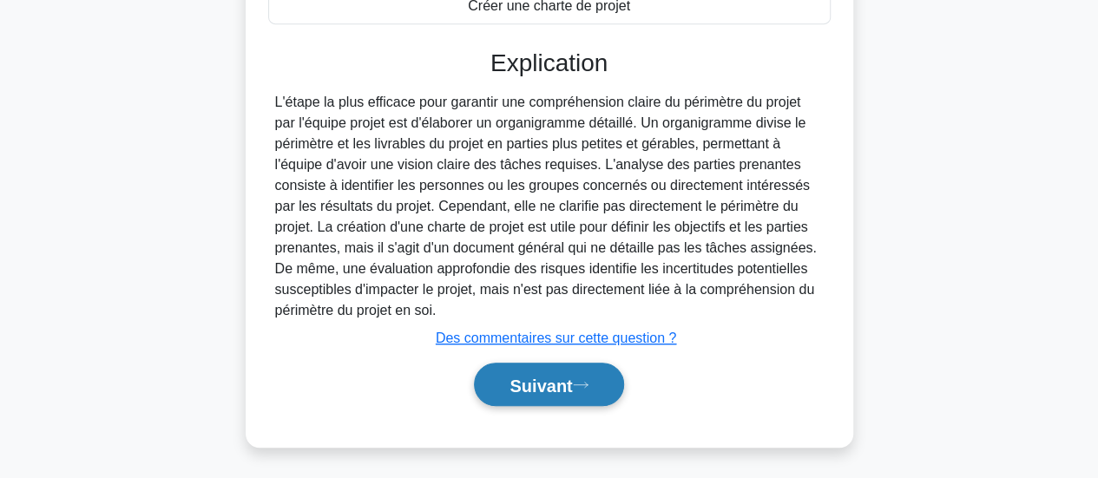
click at [557, 384] on font "Suivant" at bounding box center [540, 385] width 62 height 19
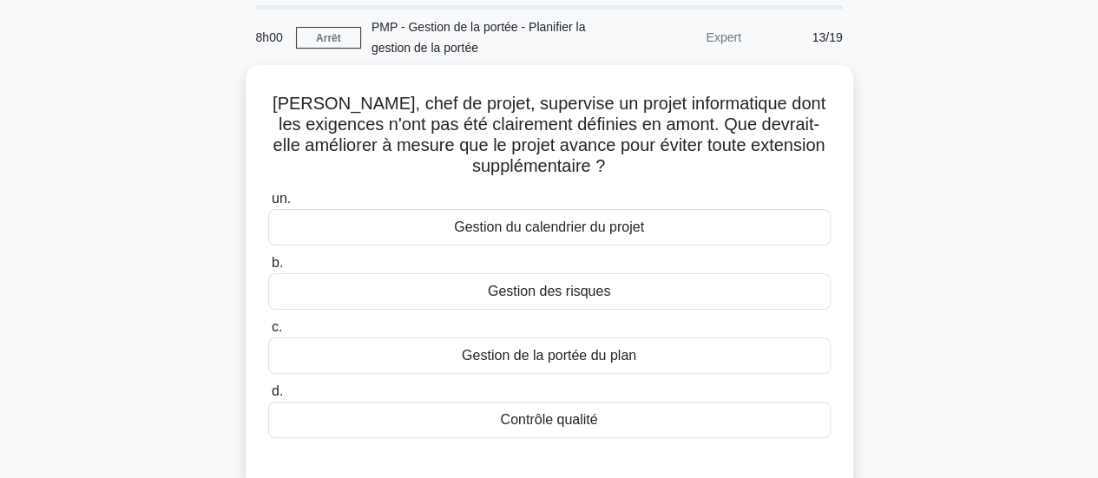
scroll to position [58, 0]
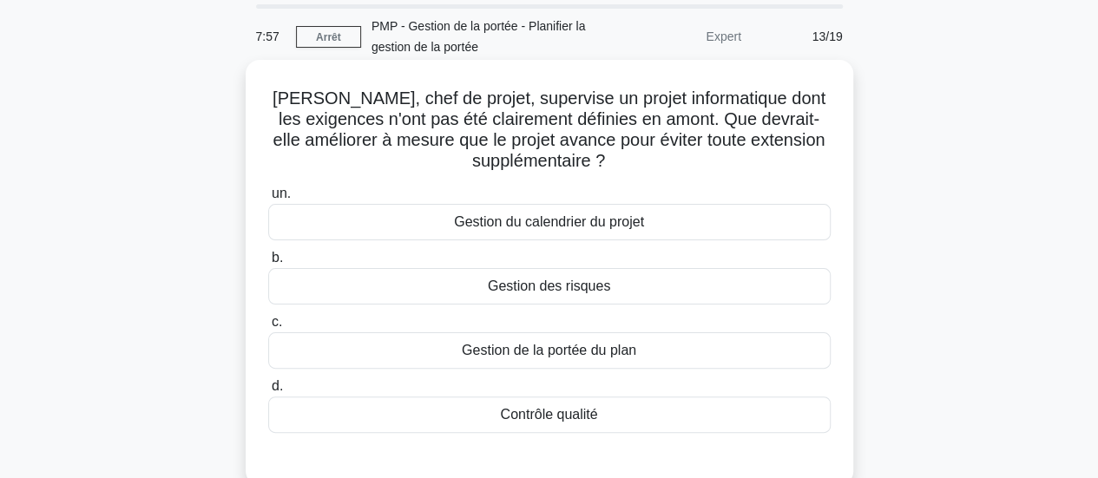
click at [580, 357] on font "Gestion de la portée du plan" at bounding box center [549, 350] width 174 height 15
click at [268, 328] on input "c. Gestion de la portée du plan" at bounding box center [268, 322] width 0 height 11
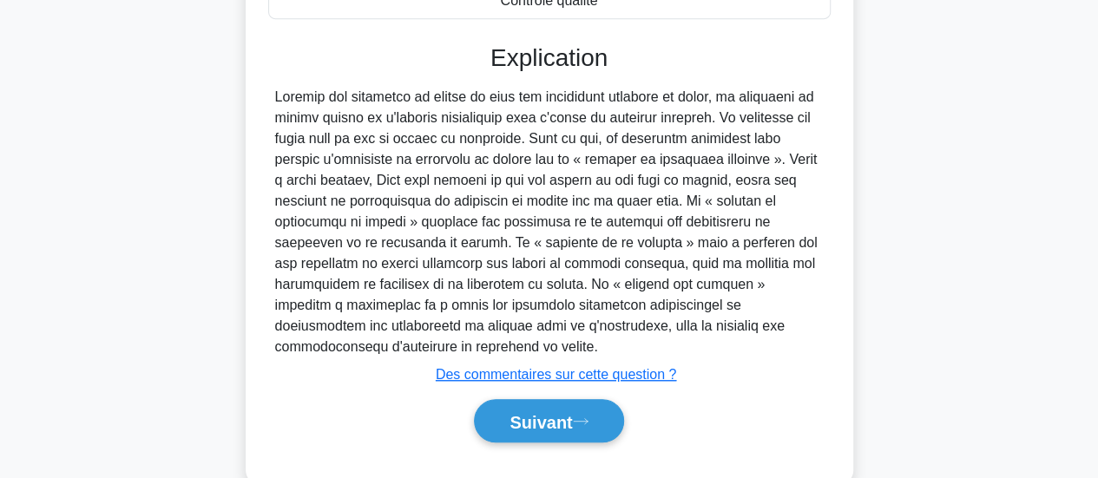
scroll to position [509, 0]
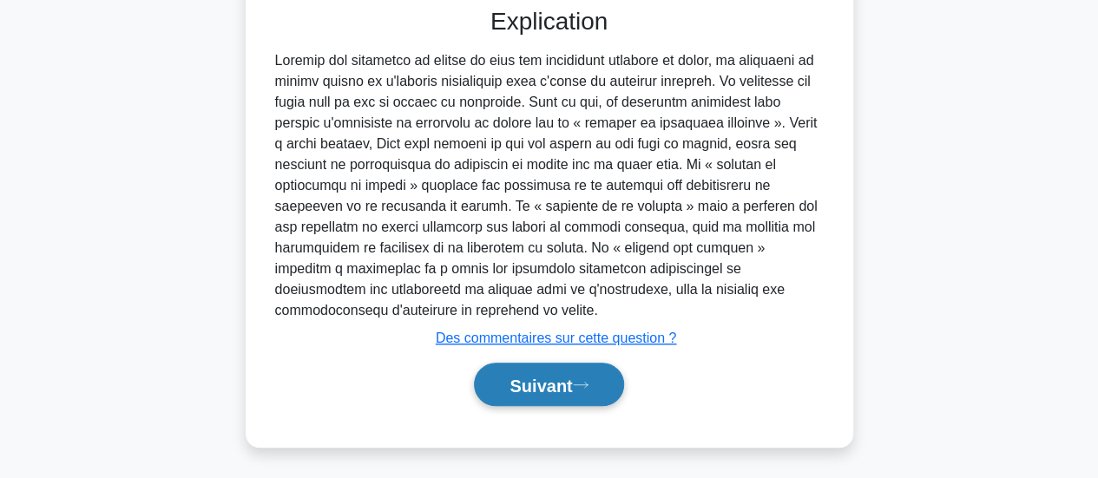
click at [540, 386] on font "Suivant" at bounding box center [540, 385] width 62 height 19
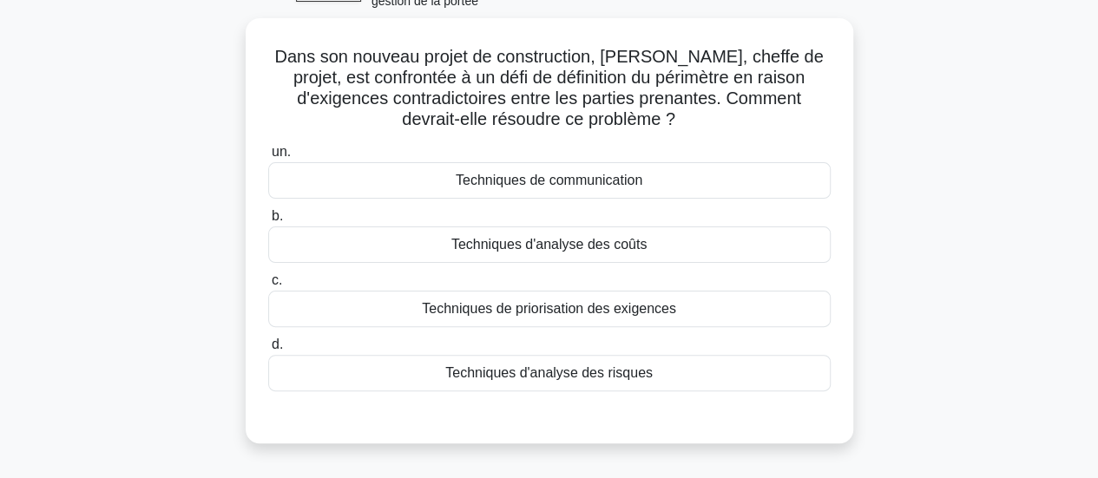
scroll to position [76, 0]
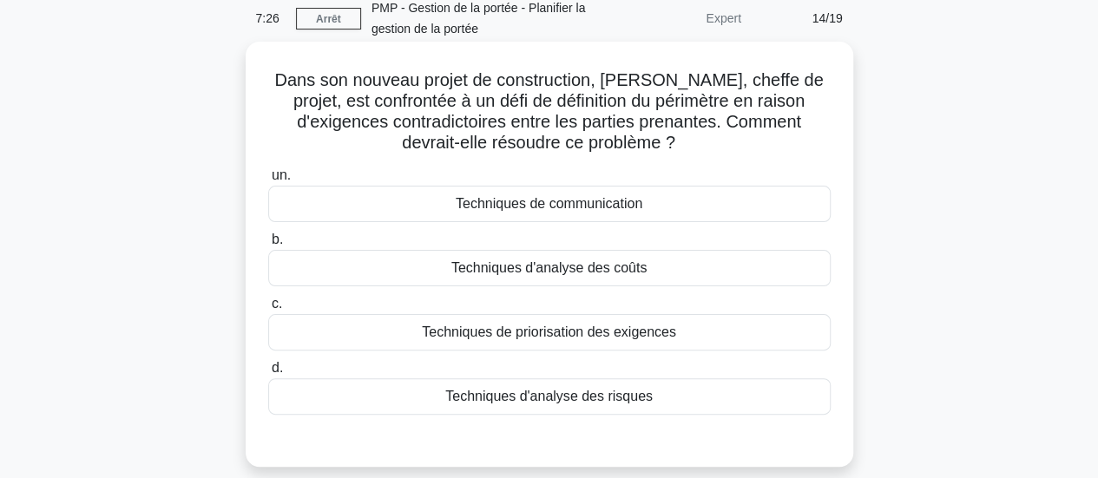
click at [608, 330] on font "Techniques de priorisation des exigences" at bounding box center [549, 332] width 254 height 15
click at [268, 310] on input "c. Techniques de priorisation des exigences" at bounding box center [268, 304] width 0 height 11
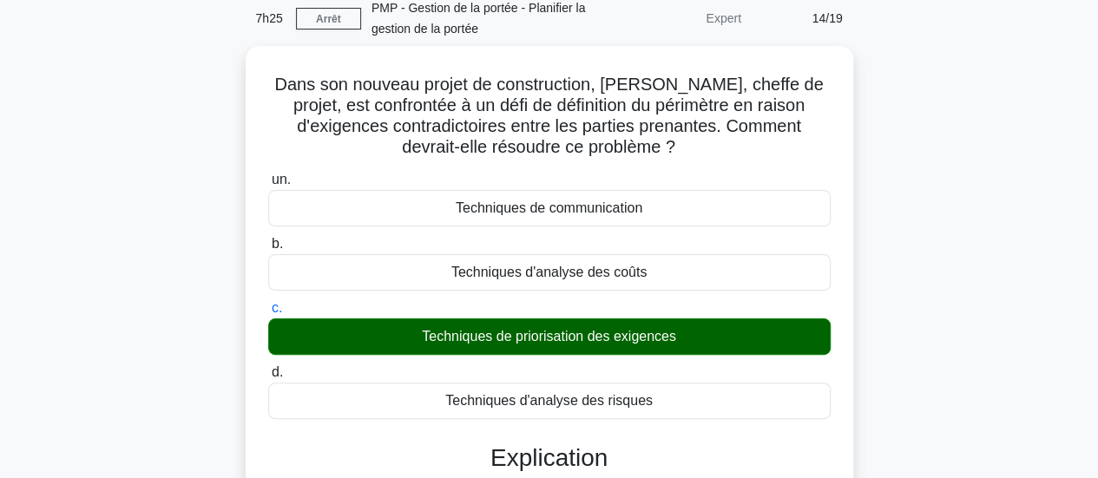
scroll to position [459, 0]
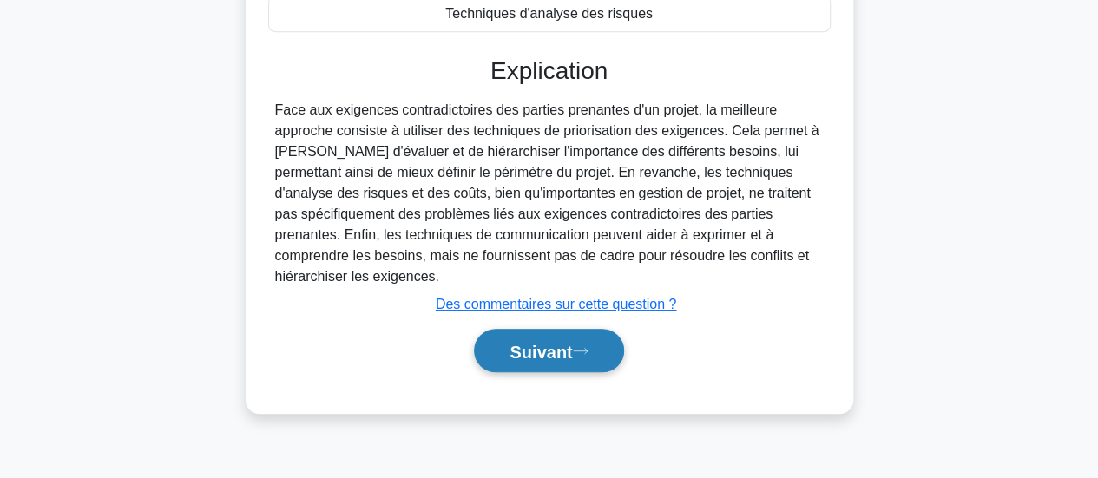
click at [528, 342] on font "Suivant" at bounding box center [540, 351] width 62 height 19
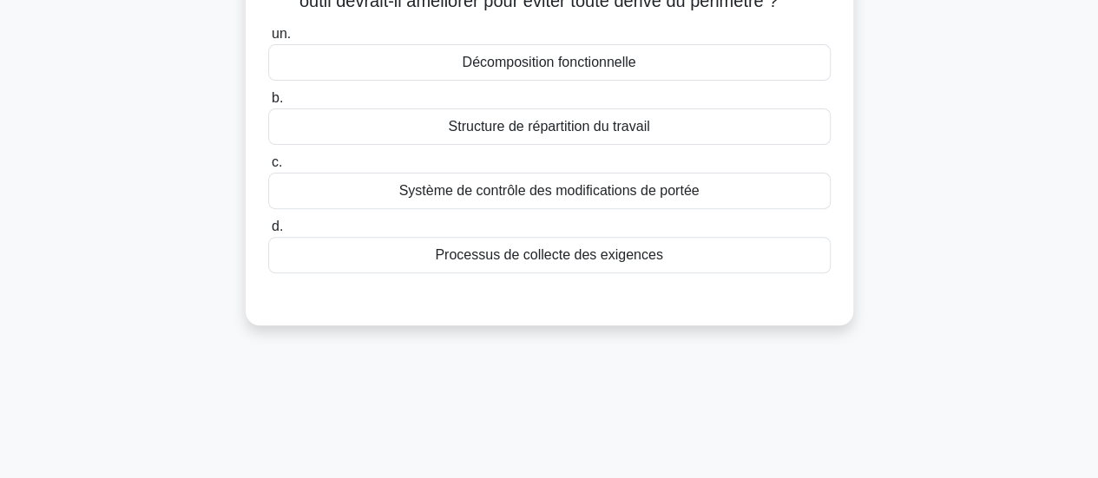
scroll to position [67, 0]
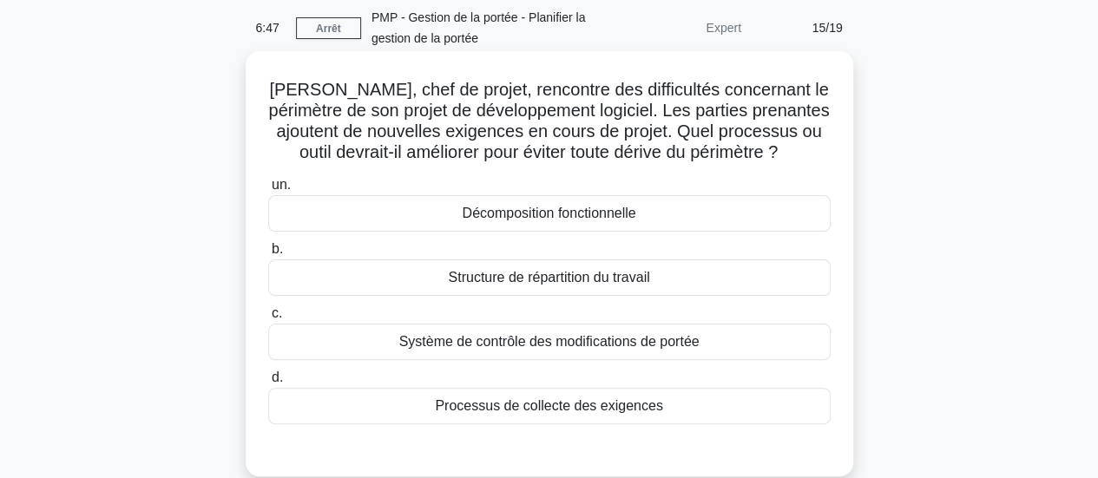
click at [698, 336] on font "Système de contrôle des modifications de portée" at bounding box center [549, 341] width 300 height 15
click at [268, 319] on input "c. Système de contrôle des modifications de portée" at bounding box center [268, 313] width 0 height 11
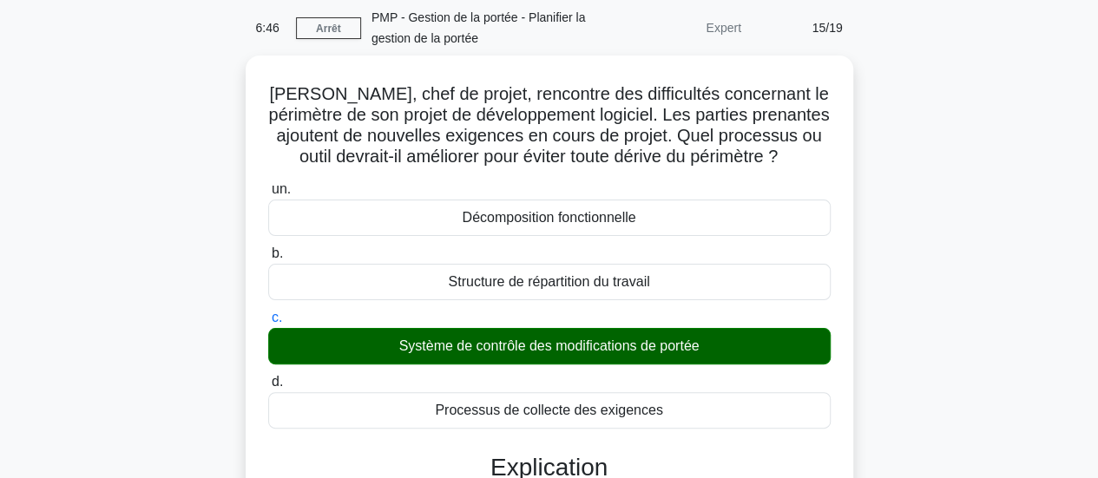
scroll to position [467, 0]
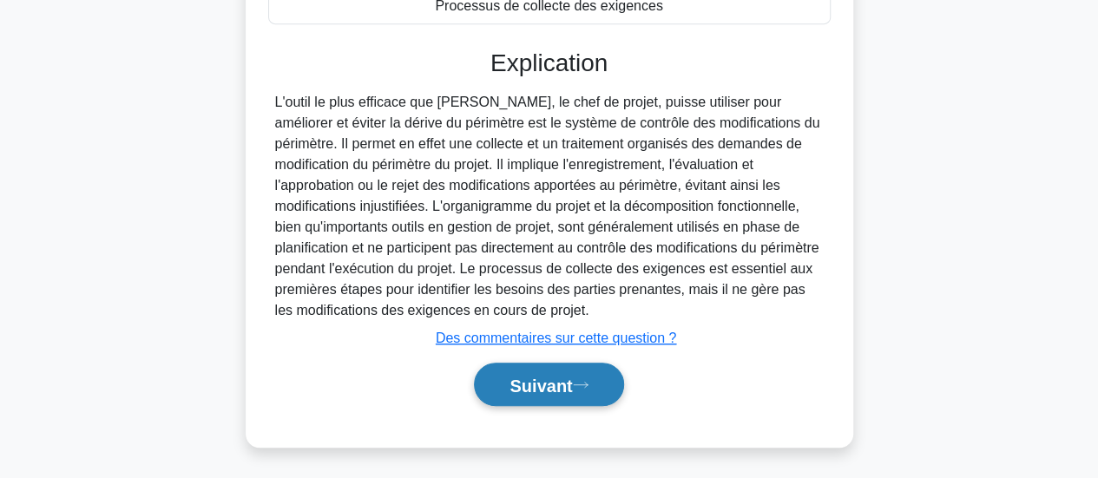
click at [535, 391] on font "Suivant" at bounding box center [540, 385] width 62 height 19
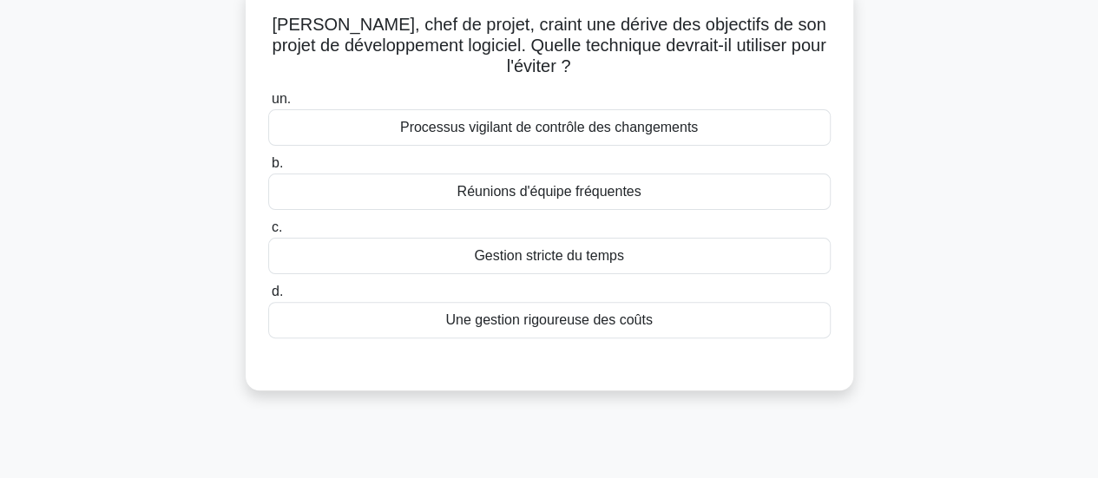
scroll to position [84, 0]
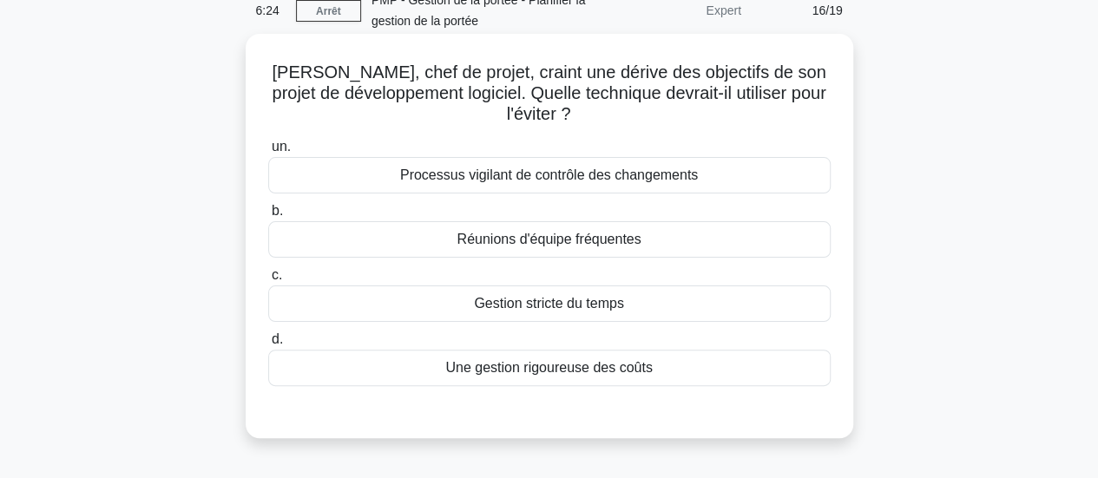
click at [680, 182] on font "Processus vigilant de contrôle des changements" at bounding box center [549, 175] width 298 height 15
click at [268, 153] on input "un. Processus vigilant de contrôle des changements" at bounding box center [268, 146] width 0 height 11
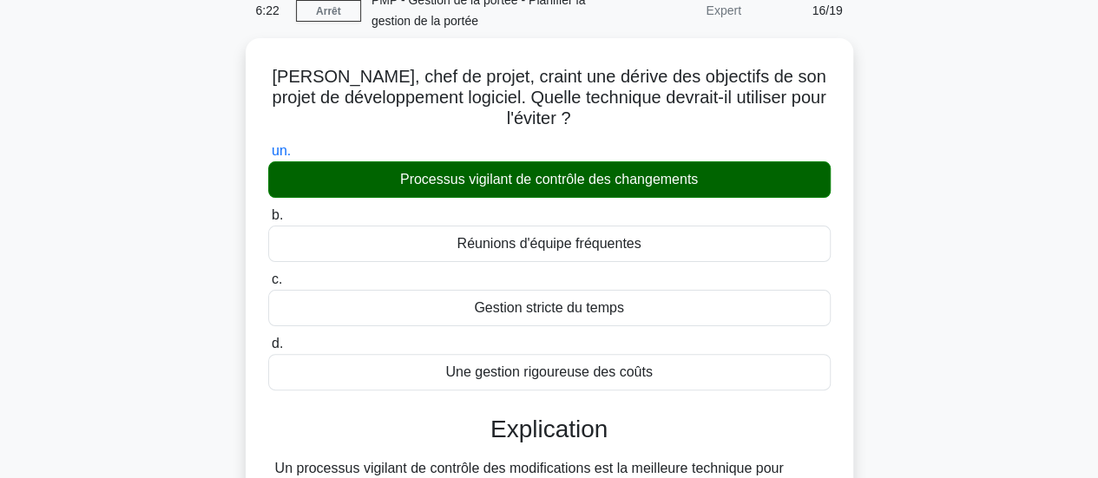
scroll to position [459, 0]
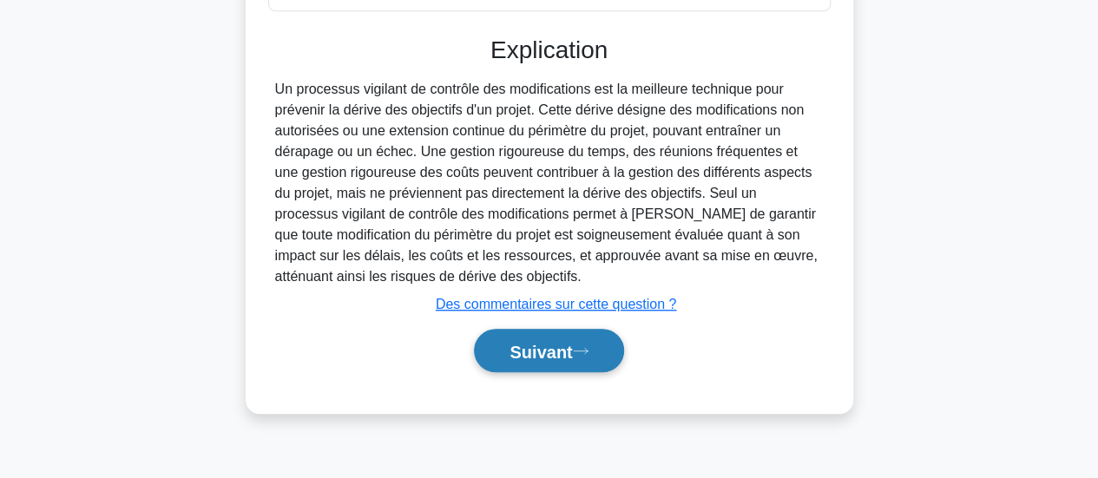
click at [517, 364] on button "Suivant" at bounding box center [548, 351] width 149 height 44
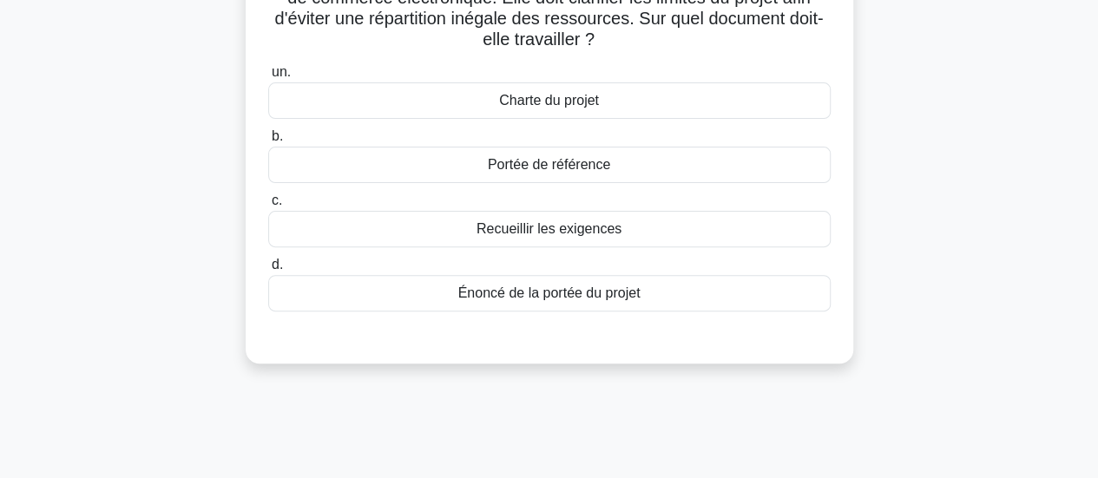
scroll to position [23, 0]
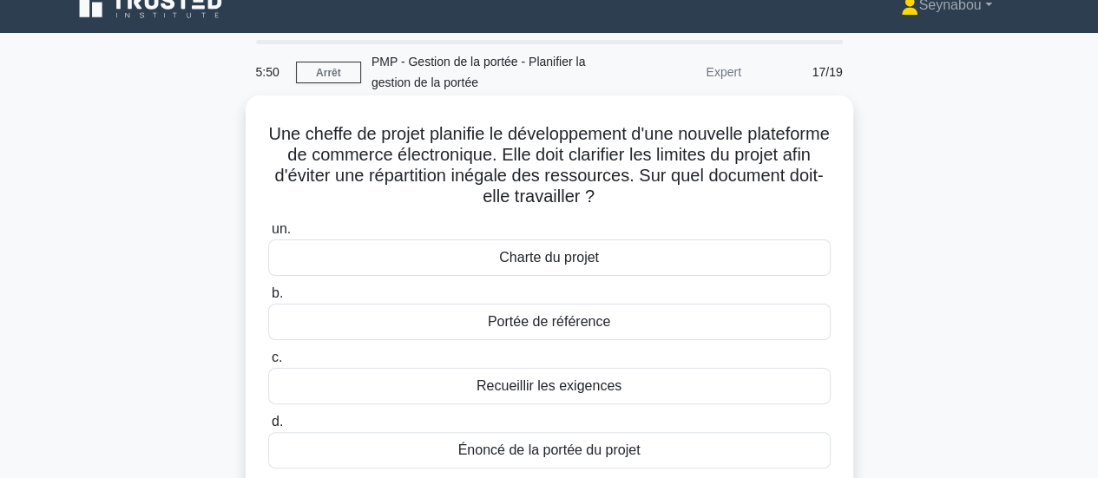
click at [538, 449] on font "Énoncé de la portée du projet" at bounding box center [549, 450] width 182 height 15
click at [268, 428] on input "d. Énoncé de la portée du projet" at bounding box center [268, 422] width 0 height 11
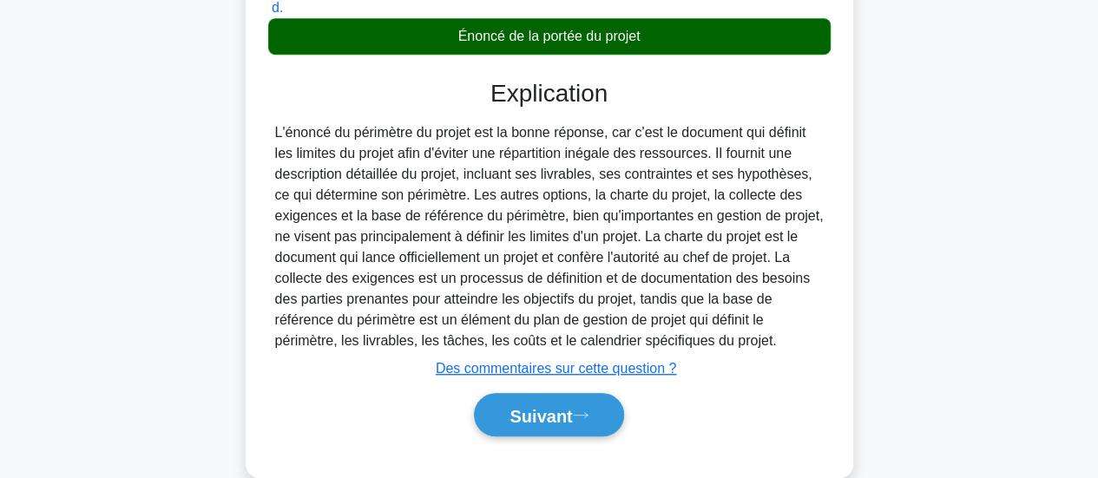
scroll to position [467, 0]
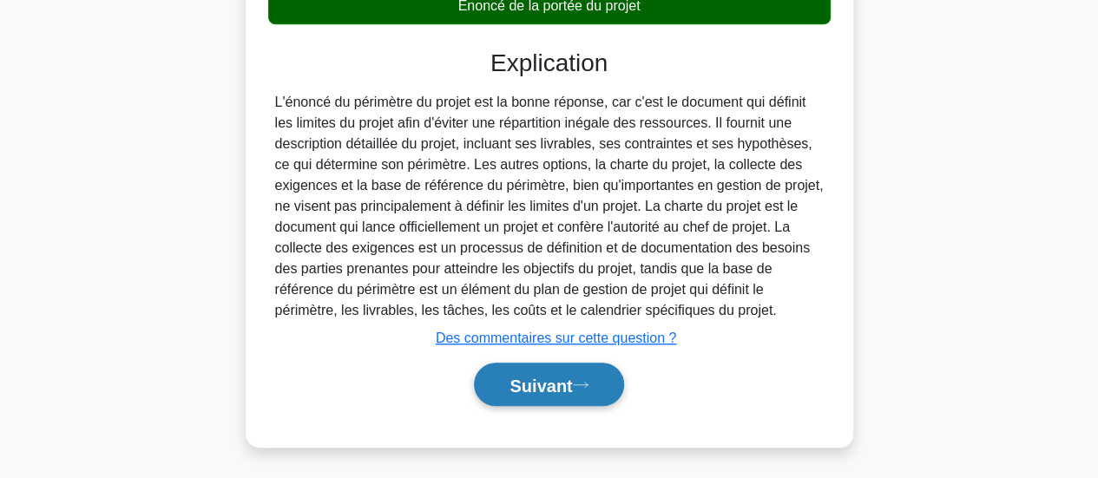
click at [500, 386] on button "Suivant" at bounding box center [548, 385] width 149 height 44
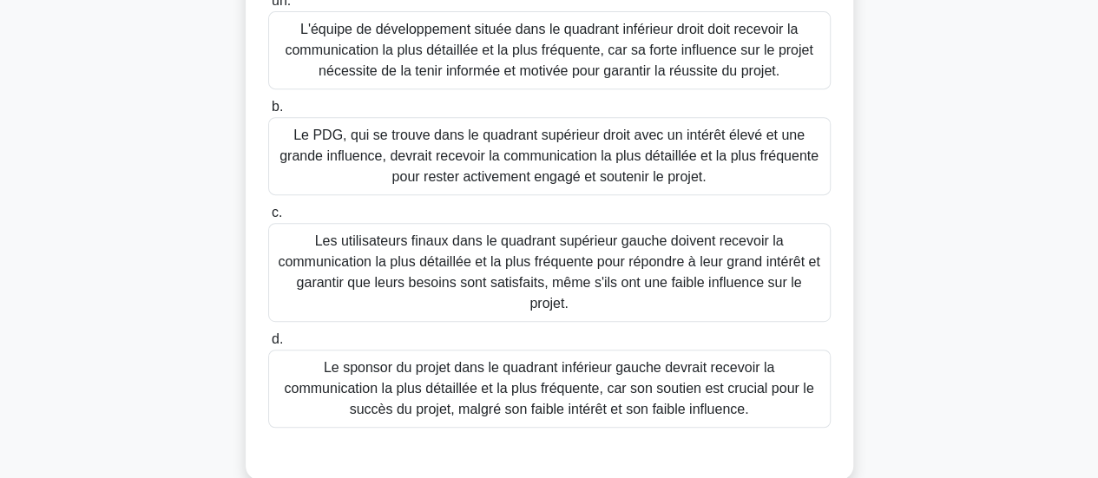
scroll to position [382, 0]
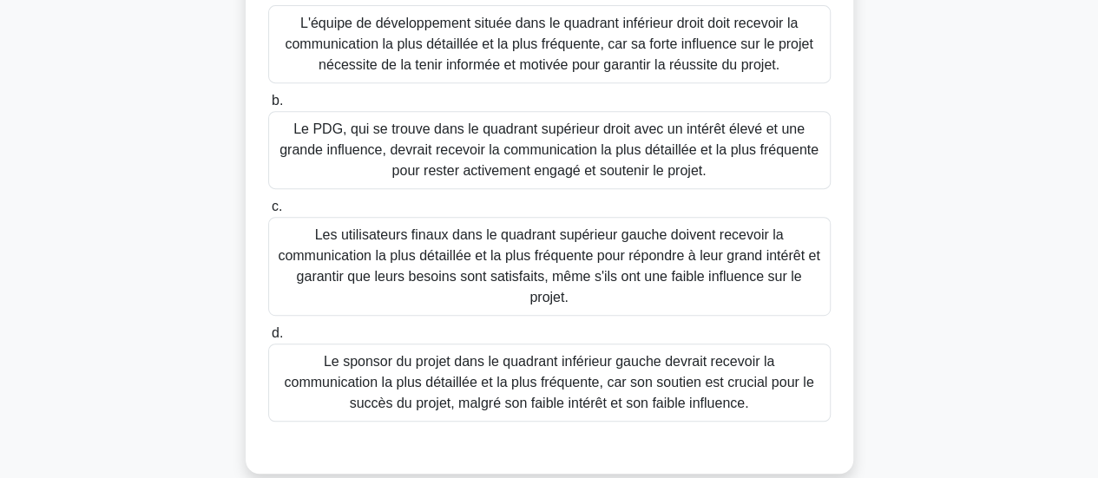
click at [636, 43] on font "L'équipe de développement située dans le quadrant inférieur droit doit recevoir…" at bounding box center [549, 44] width 528 height 56
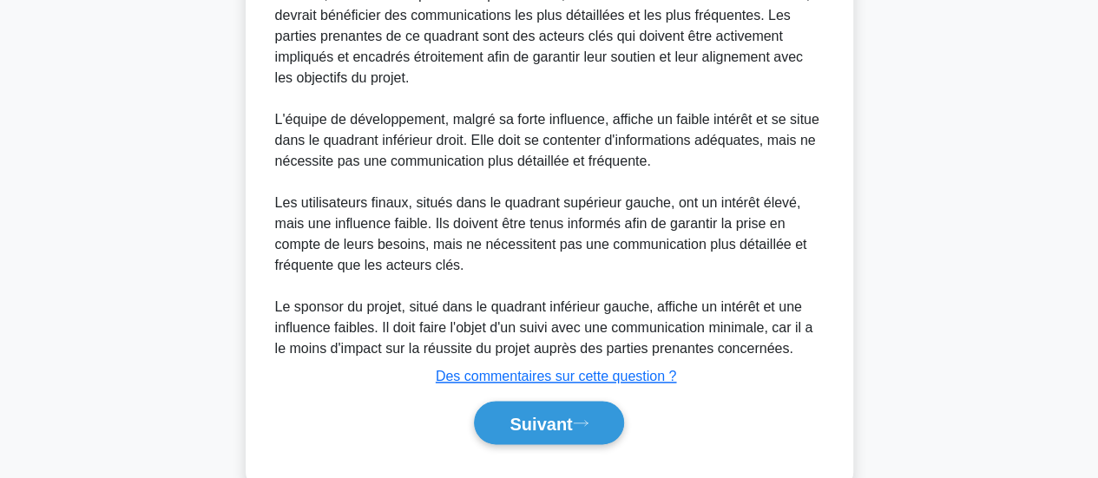
scroll to position [906, 0]
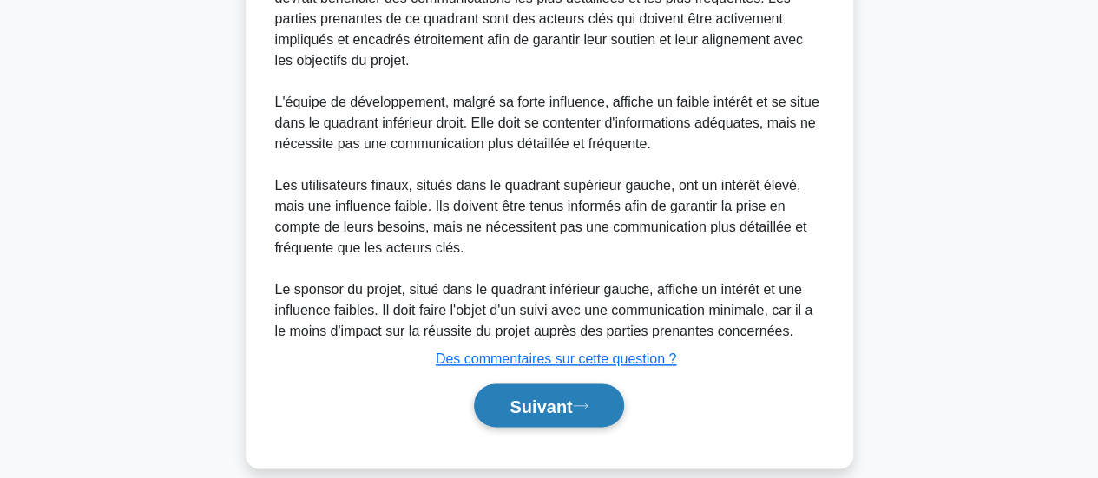
click at [509, 397] on font "Suivant" at bounding box center [540, 406] width 62 height 19
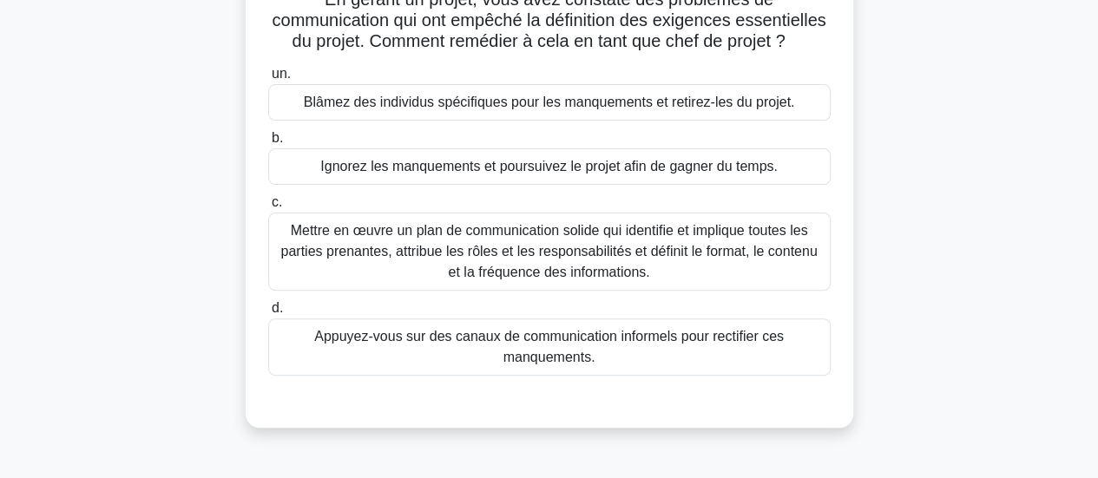
scroll to position [168, 0]
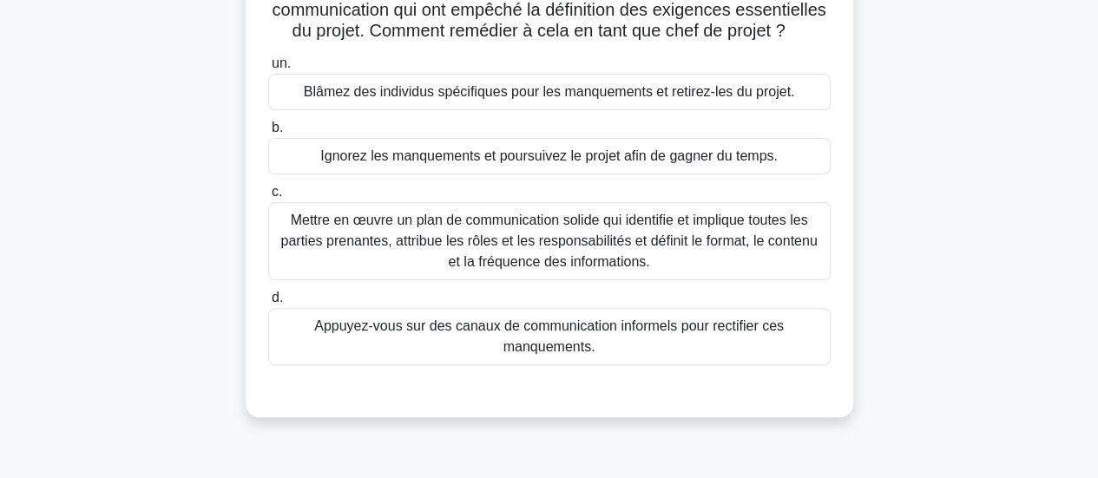
click at [608, 269] on font "Mettre en œuvre un plan de communication solide qui identifie et implique toute…" at bounding box center [548, 241] width 536 height 56
click at [268, 198] on input "c. Mettre en œuvre un plan de communication solide qui identifie et implique to…" at bounding box center [268, 192] width 0 height 11
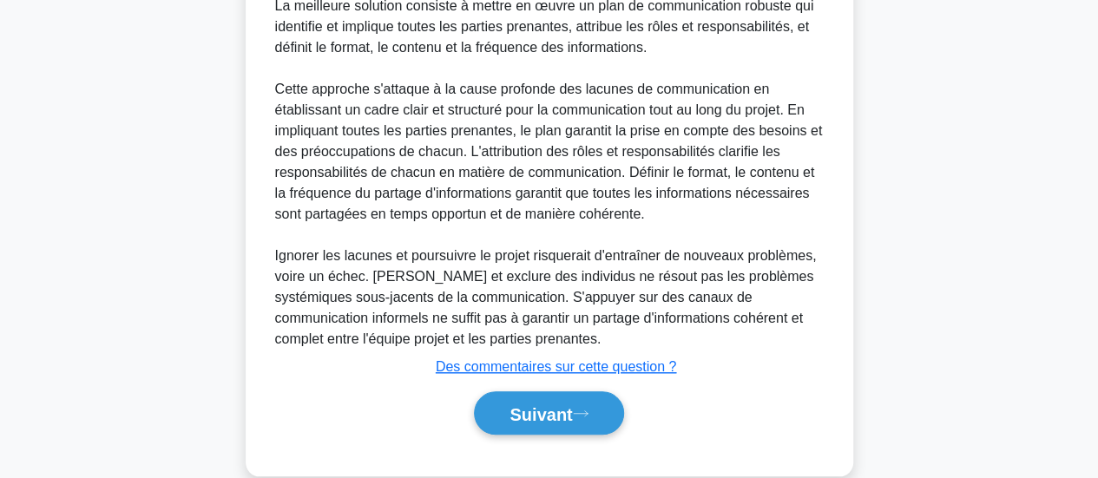
scroll to position [608, 0]
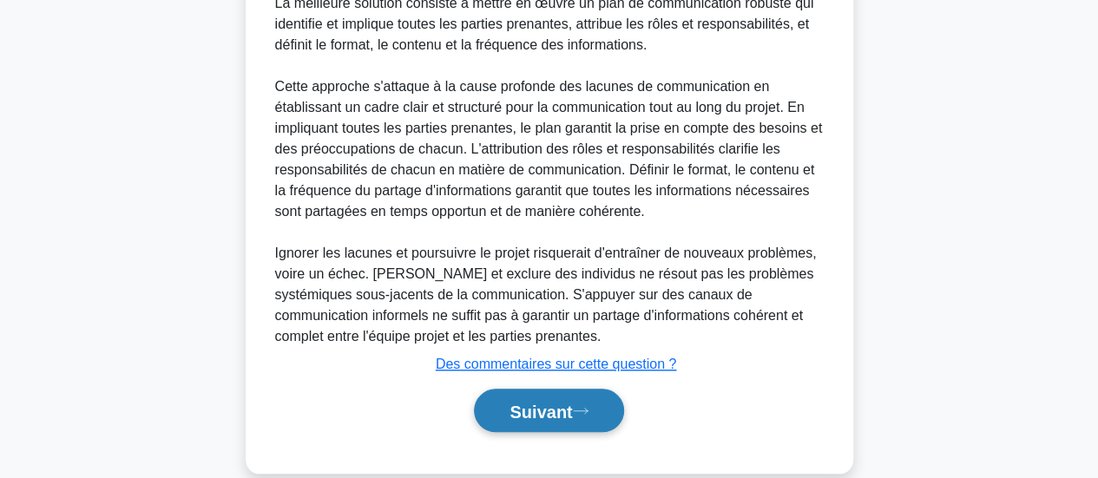
click at [549, 421] on font "Suivant" at bounding box center [540, 411] width 62 height 19
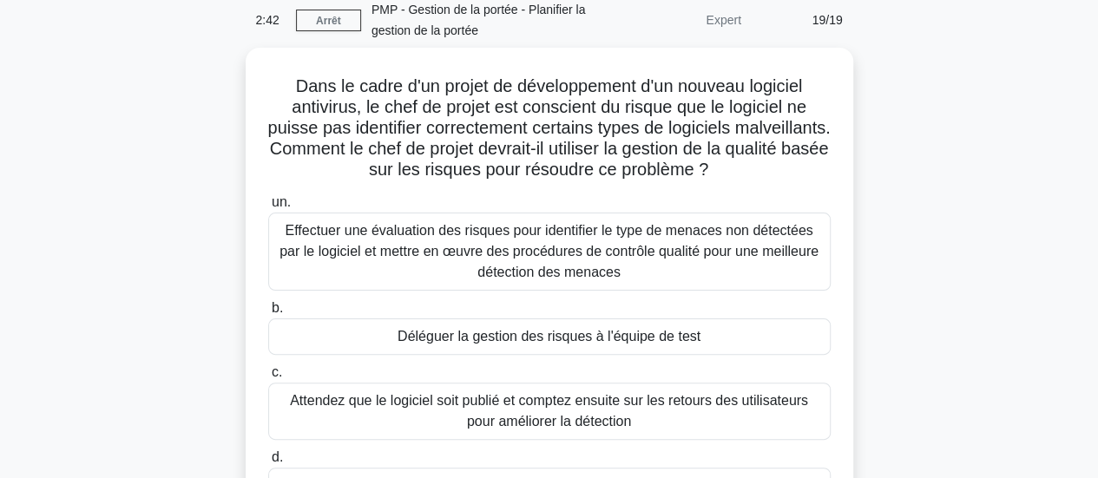
scroll to position [43, 0]
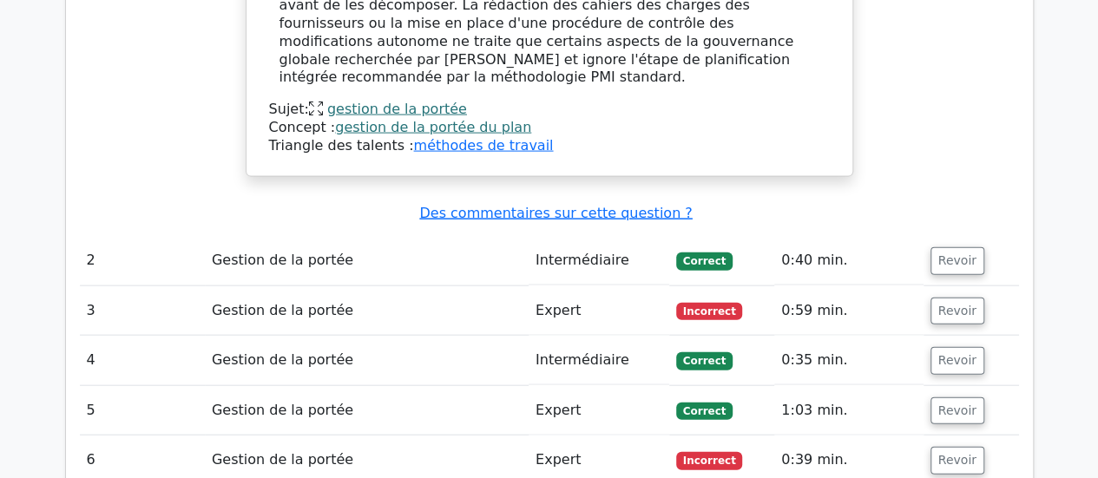
scroll to position [1807, 0]
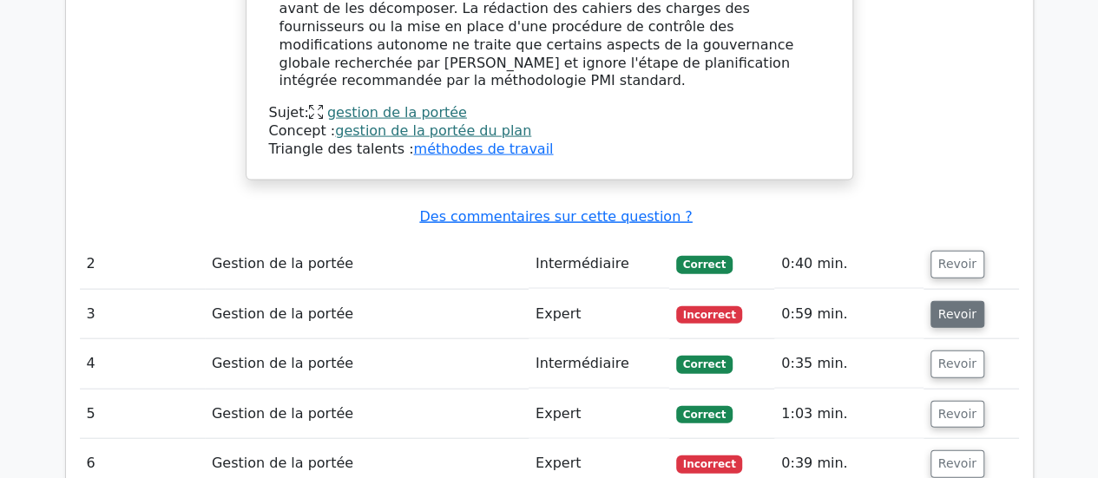
click at [946, 307] on font "Revoir" at bounding box center [957, 314] width 38 height 14
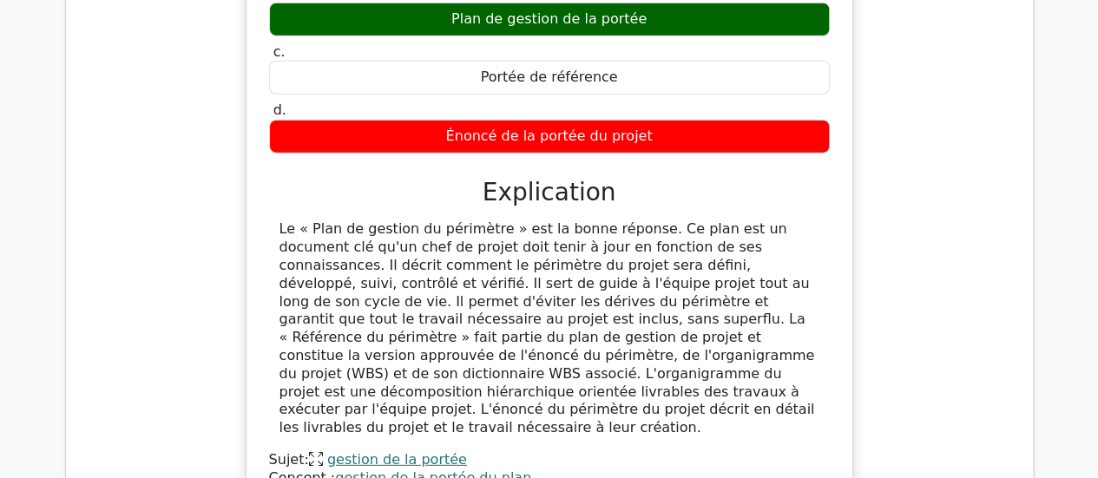
scroll to position [2353, 0]
